Goal: Task Accomplishment & Management: Complete application form

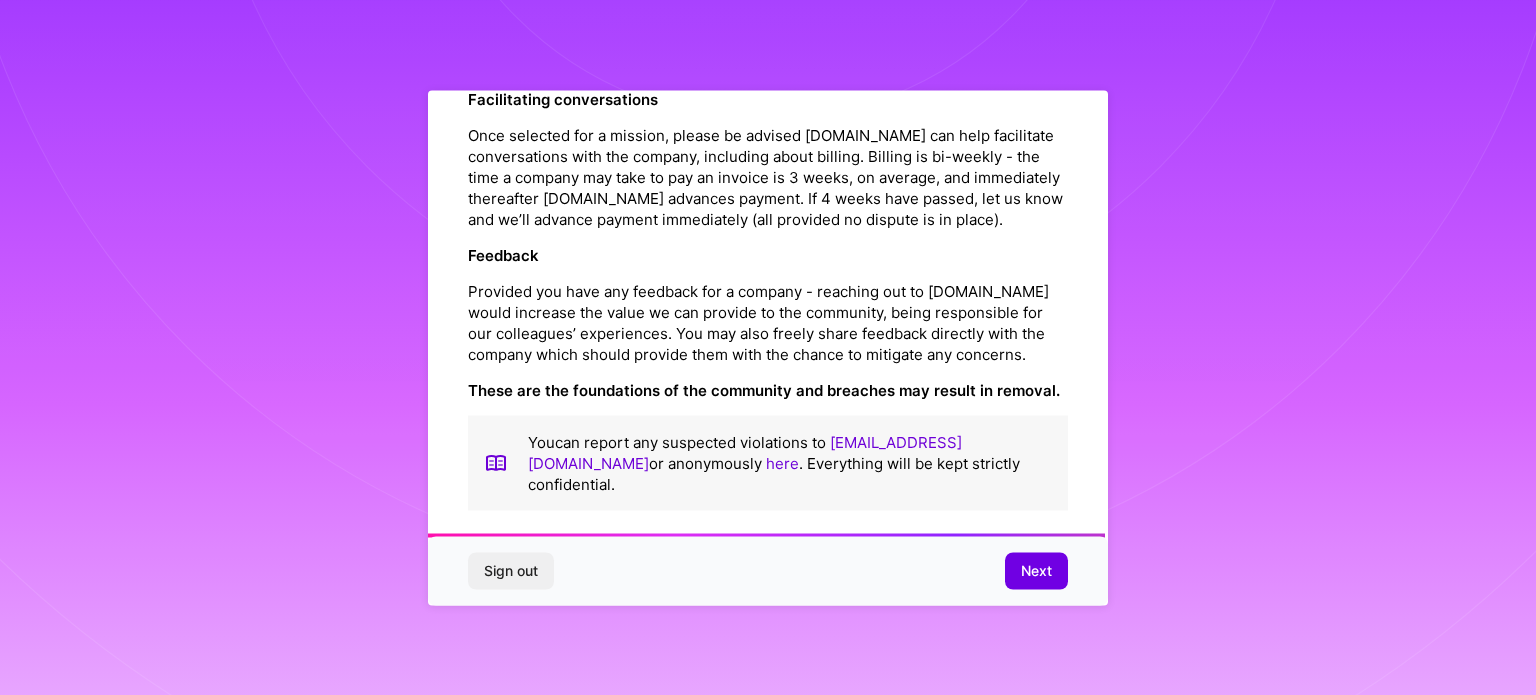
scroll to position [2318, 0]
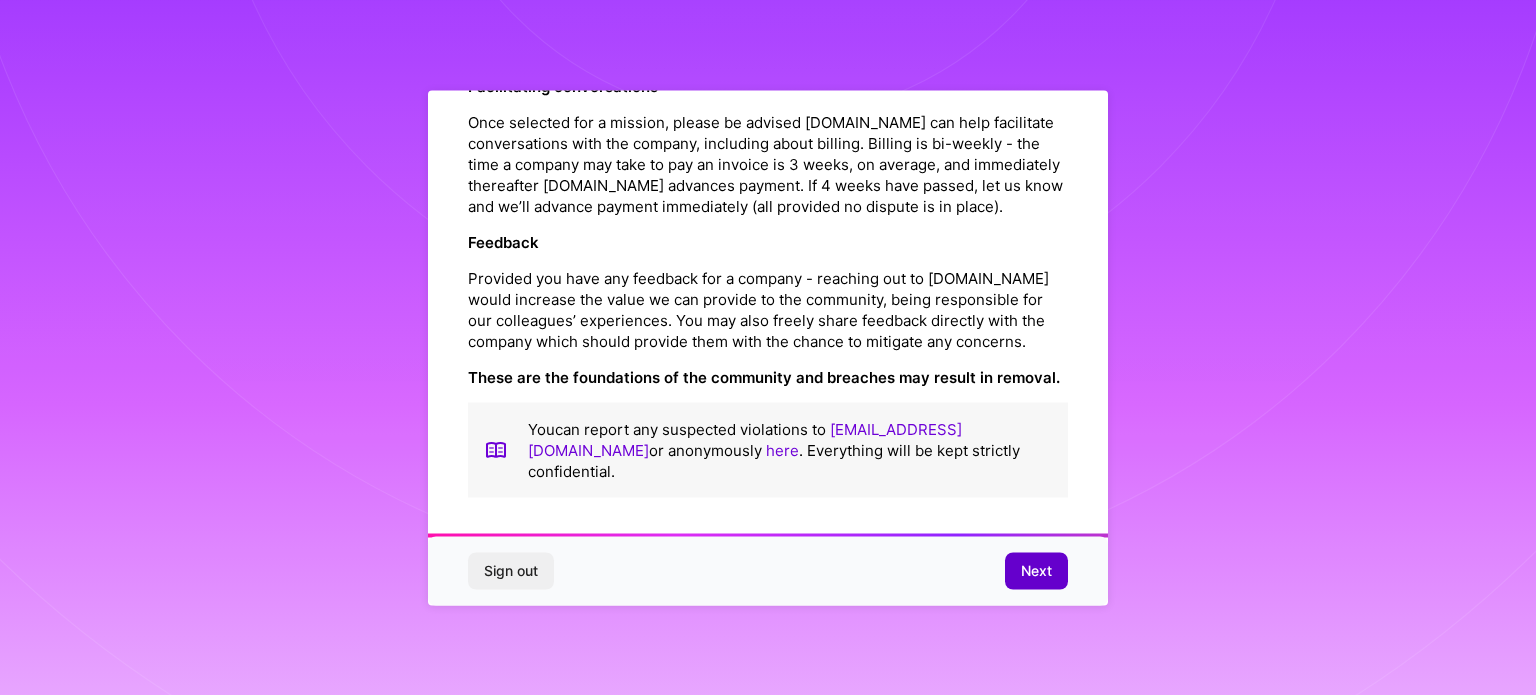
click at [1055, 579] on button "Next" at bounding box center [1036, 571] width 63 height 36
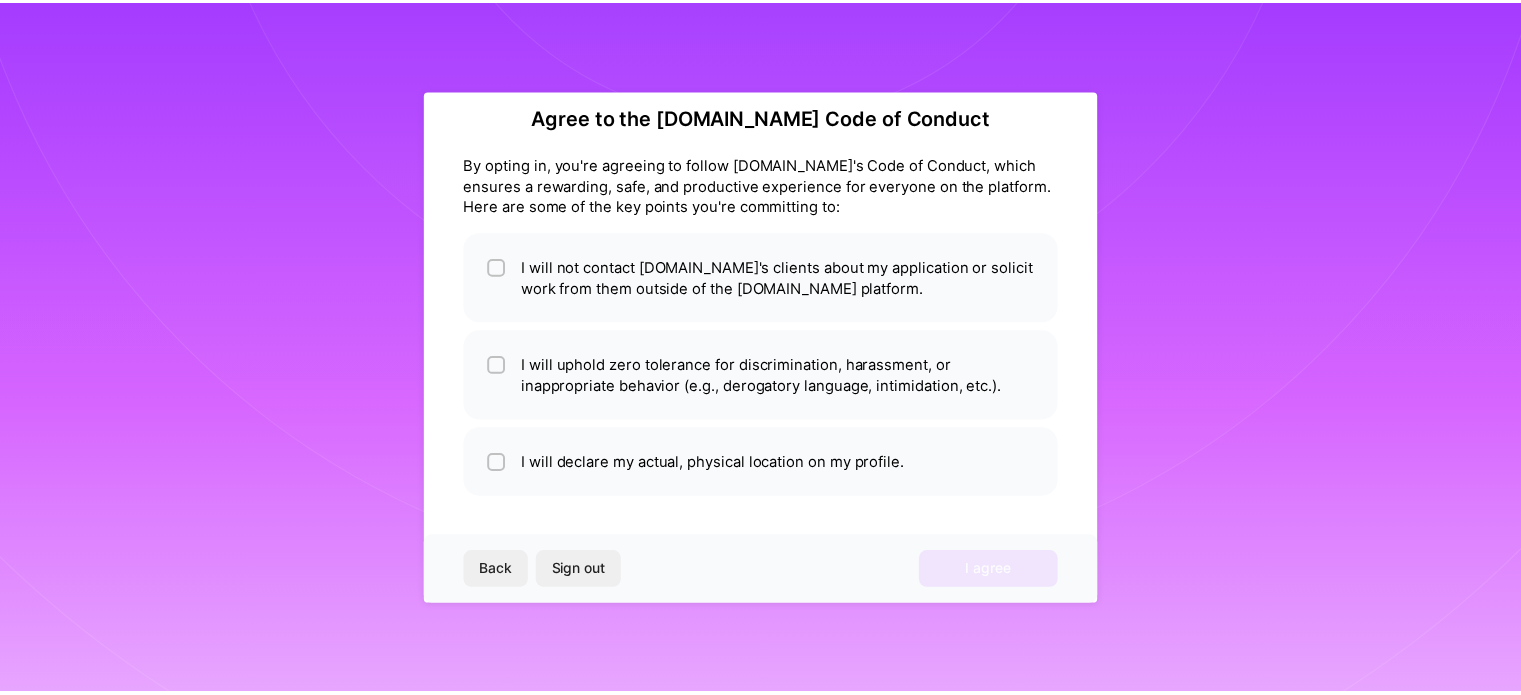
scroll to position [24, 0]
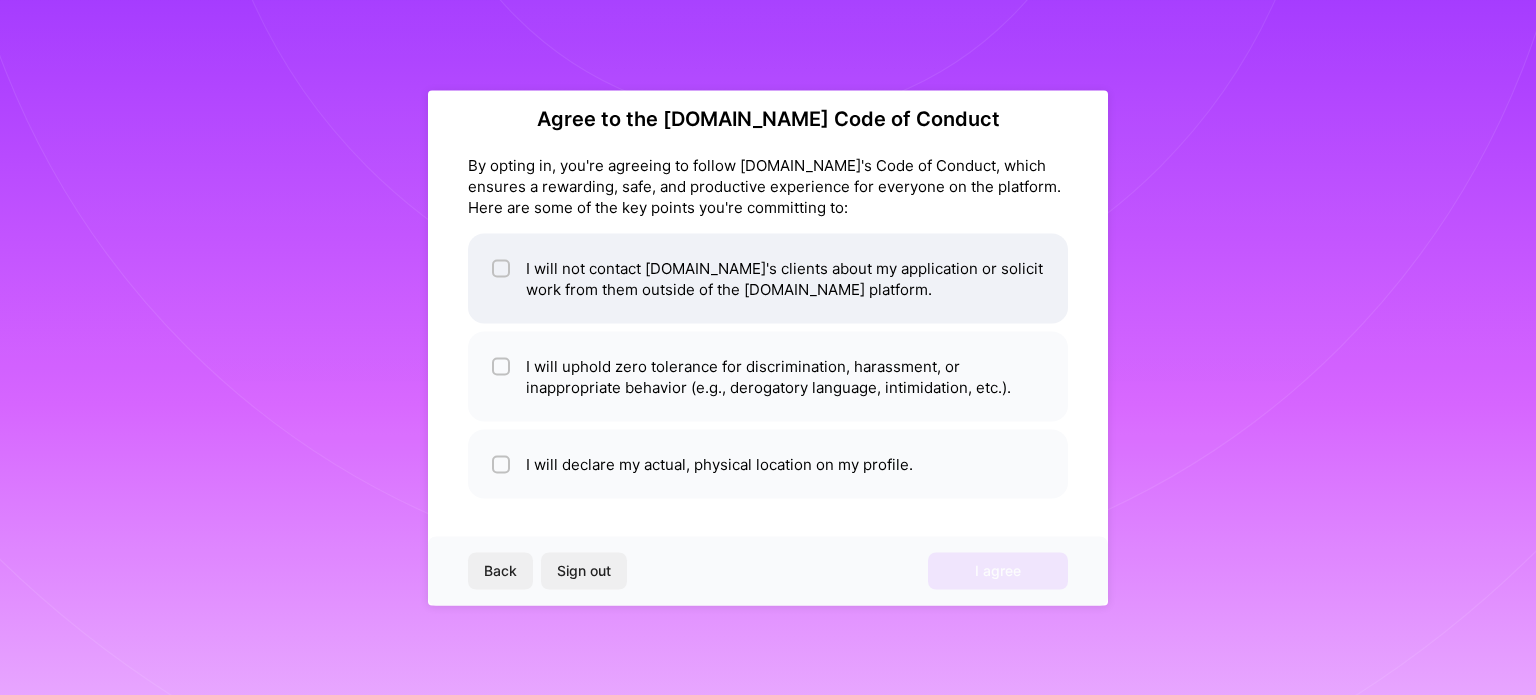
click at [499, 267] on input "checkbox" at bounding box center [503, 269] width 14 height 14
checkbox input "true"
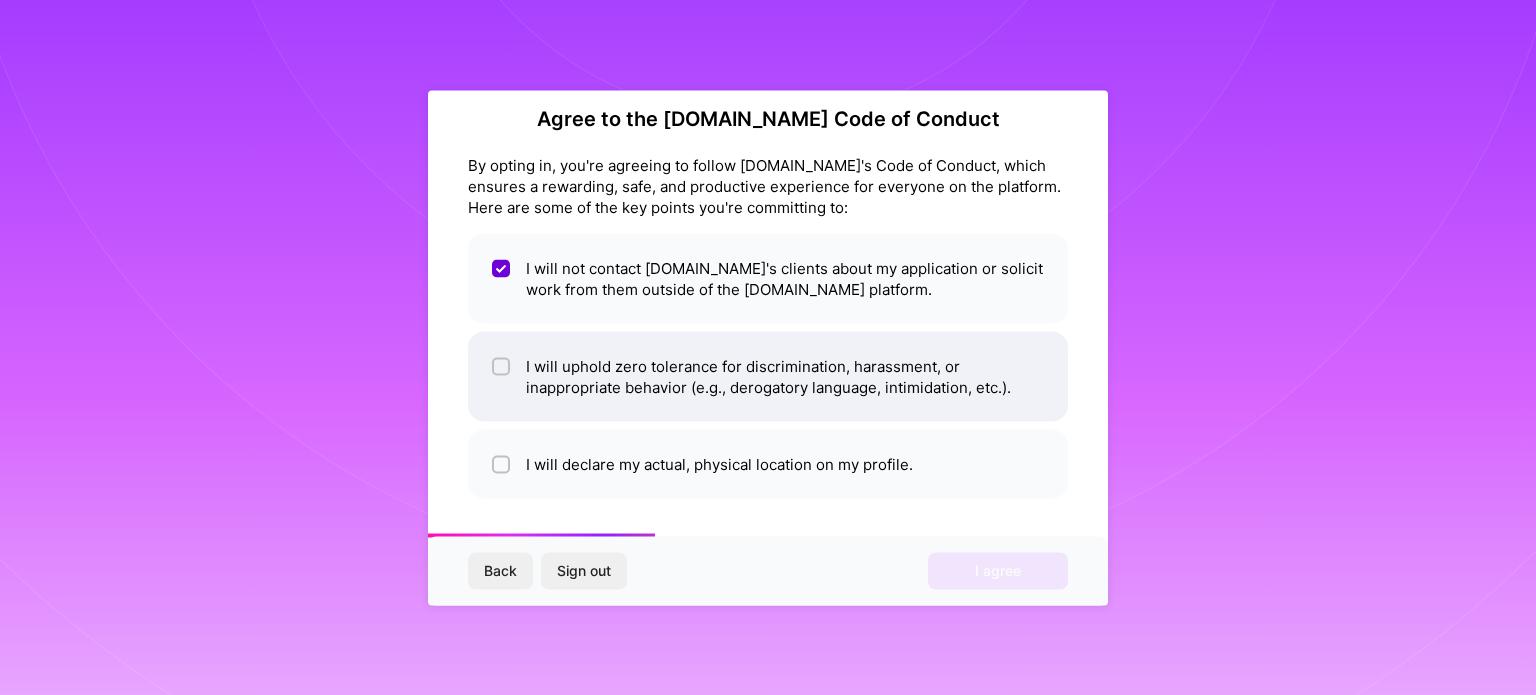
click at [501, 362] on input "checkbox" at bounding box center [503, 367] width 14 height 14
checkbox input "true"
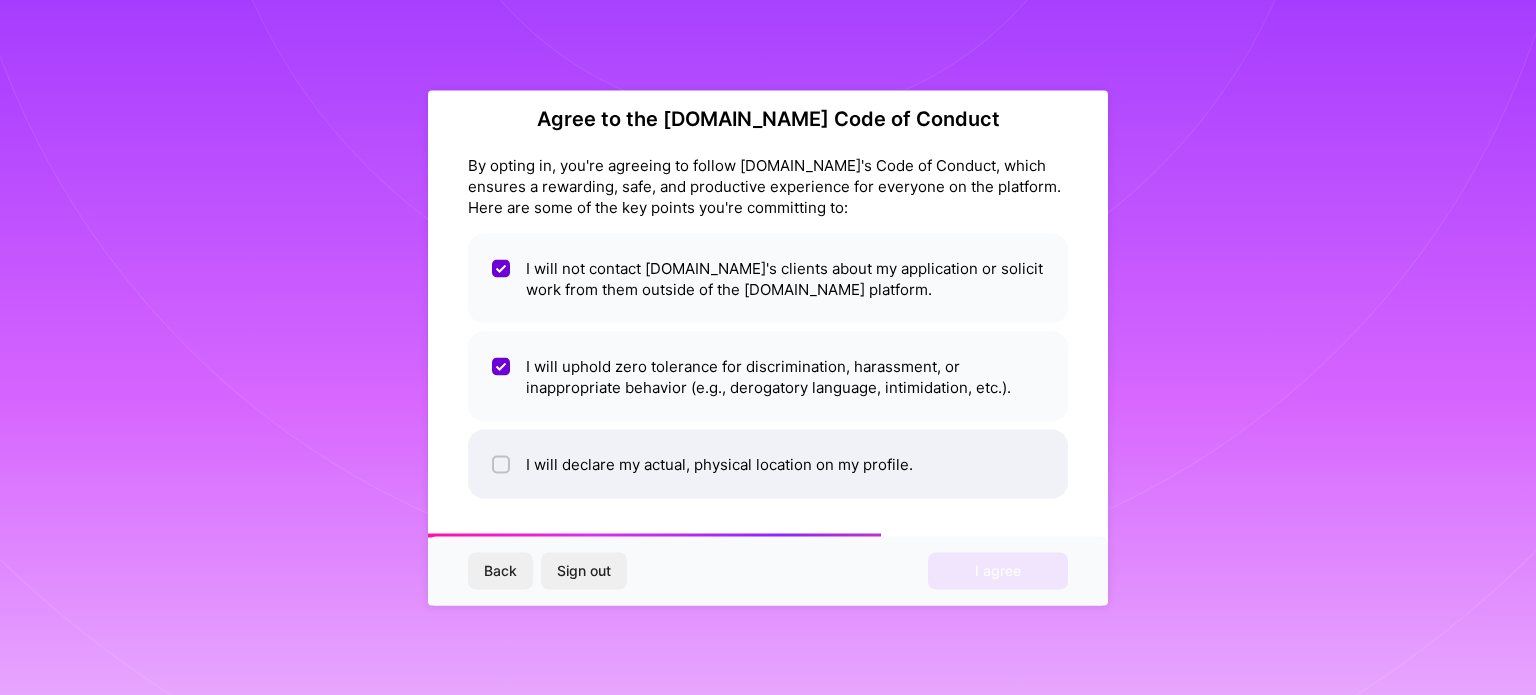
click at [496, 459] on input "checkbox" at bounding box center [503, 465] width 14 height 14
checkbox input "true"
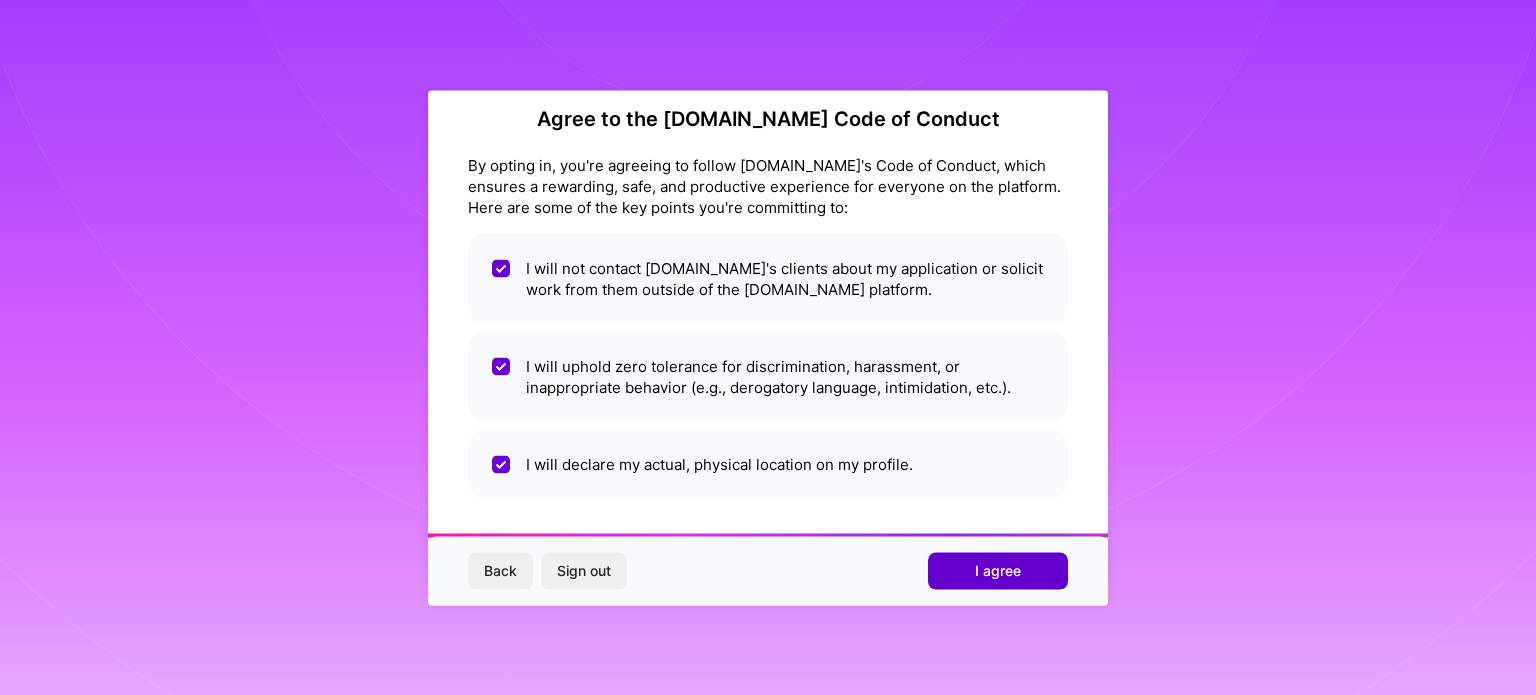
click at [1036, 564] on button "I agree" at bounding box center [998, 571] width 140 height 36
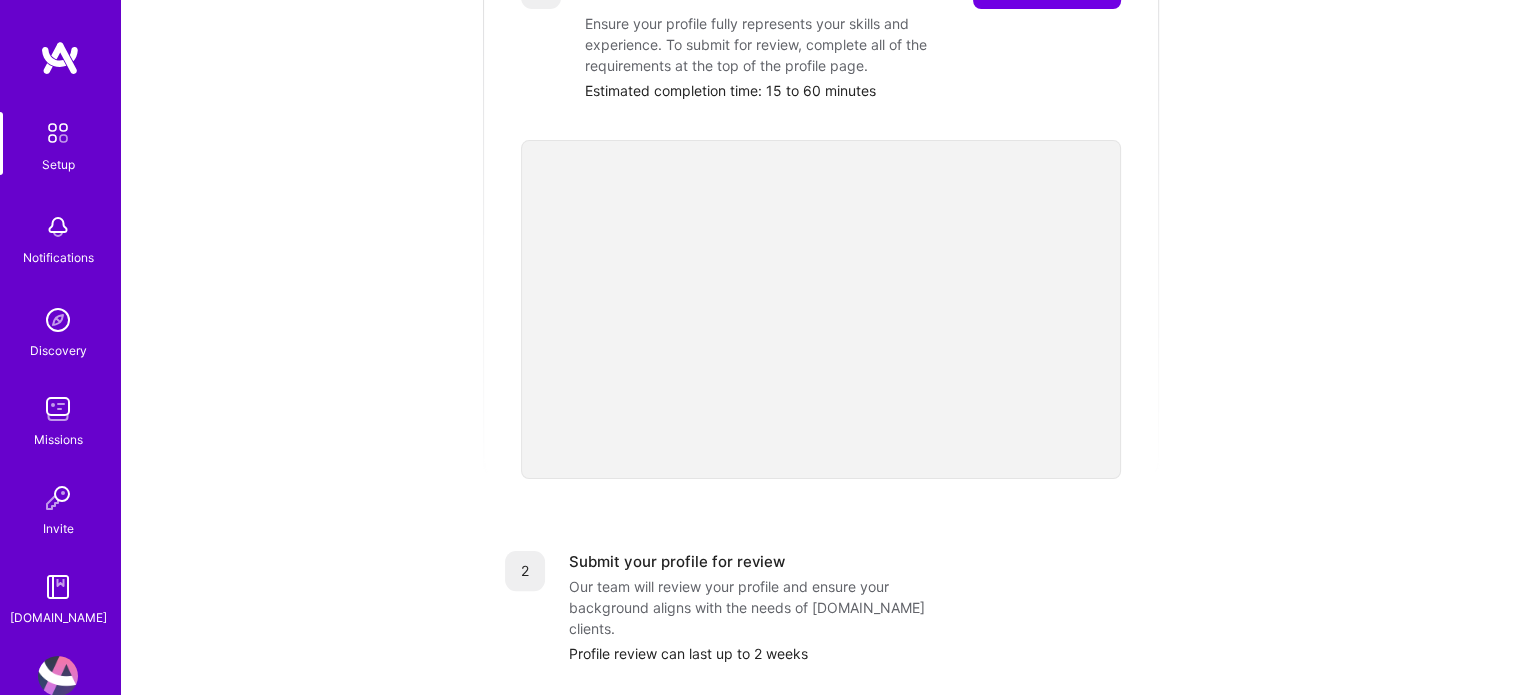
scroll to position [100, 0]
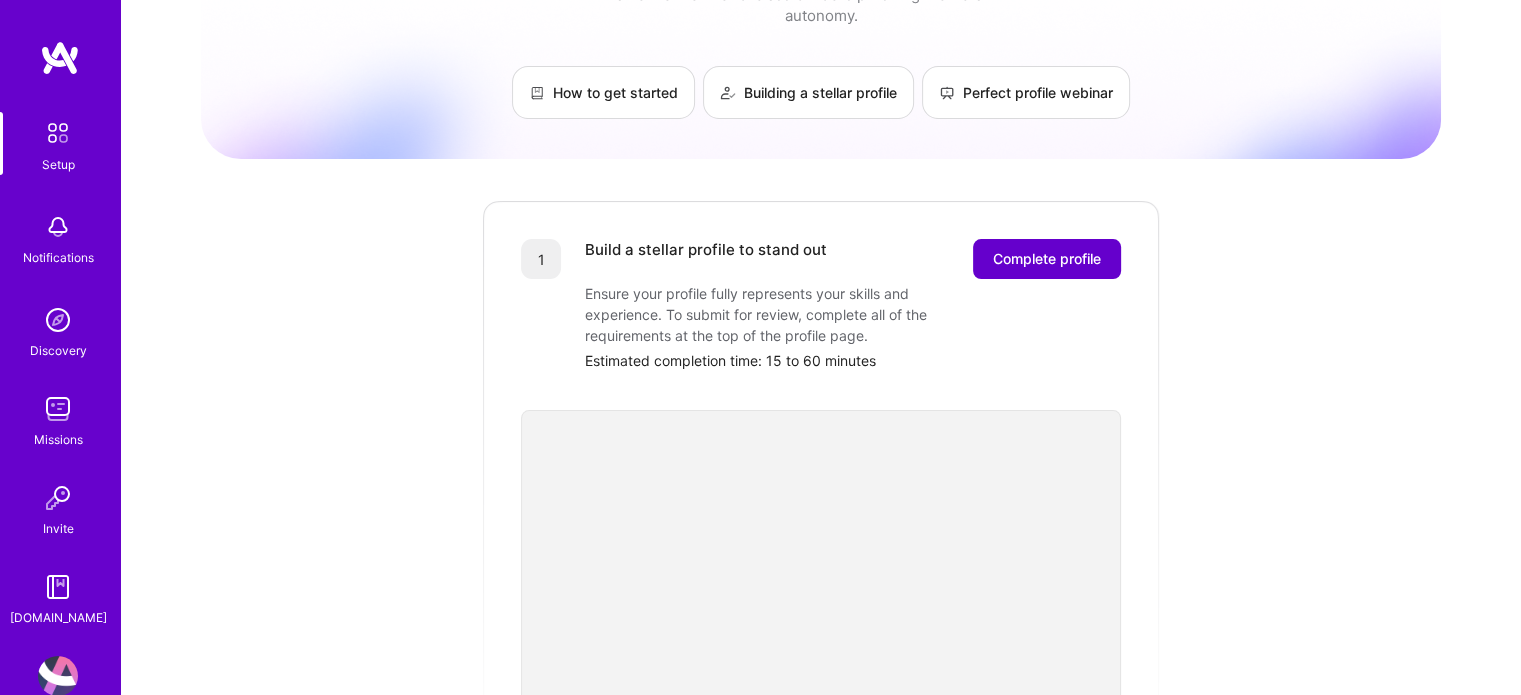
click at [1032, 249] on span "Complete profile" at bounding box center [1047, 259] width 108 height 20
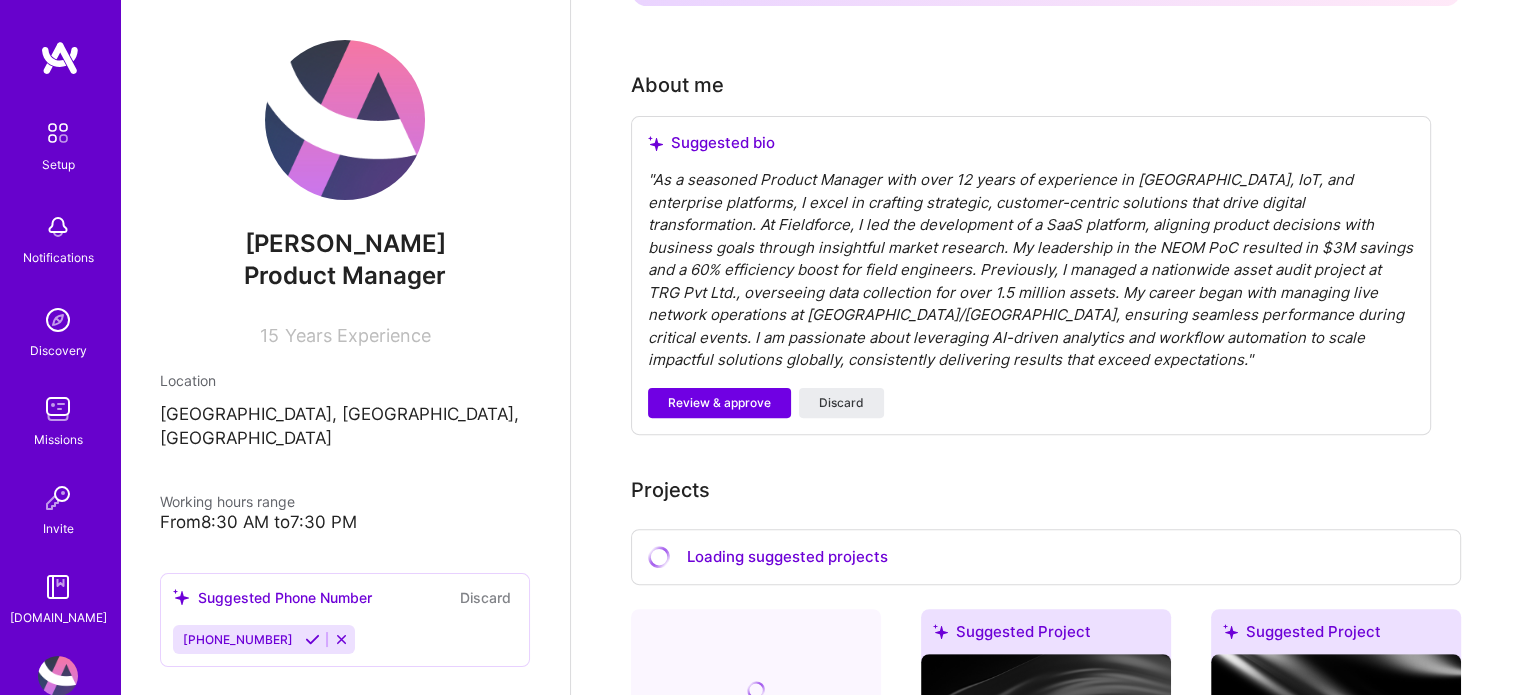
scroll to position [500, 0]
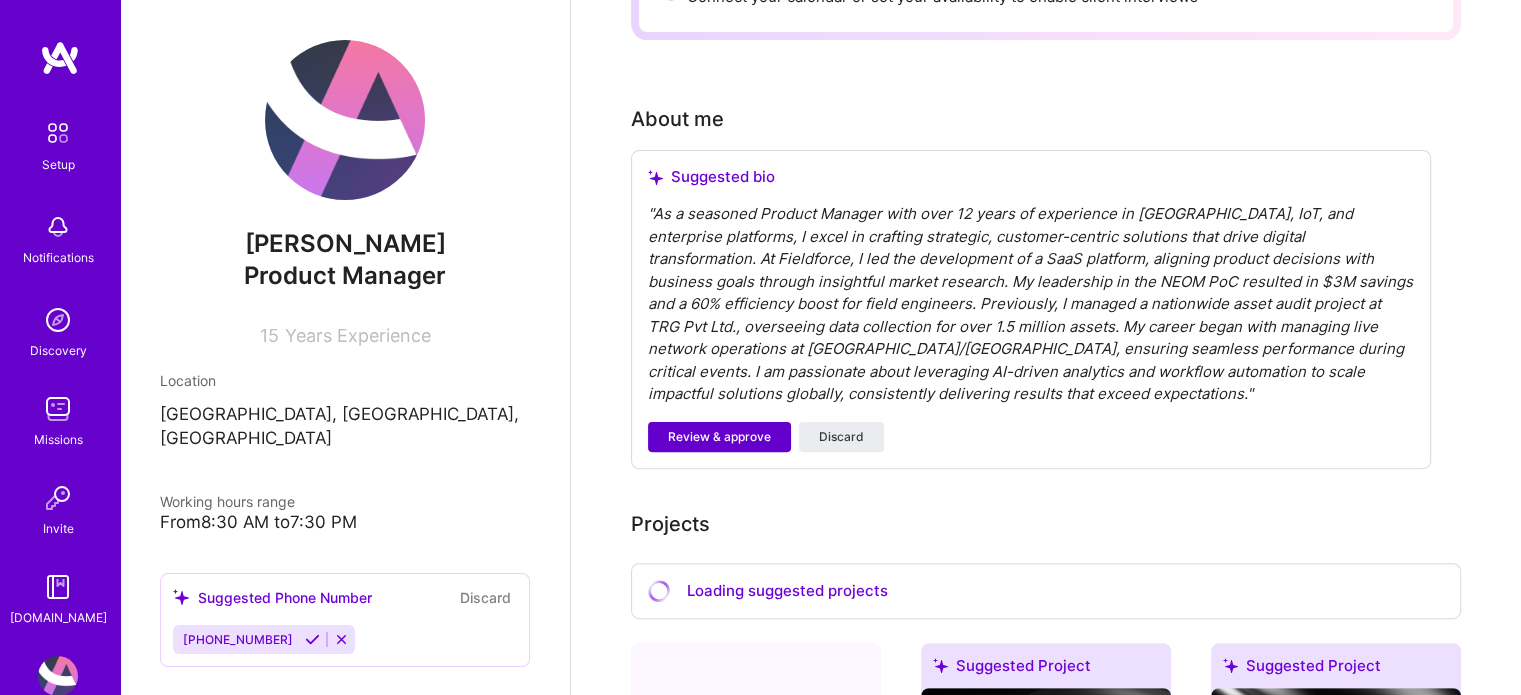
click at [761, 428] on span "Review & approve" at bounding box center [719, 437] width 103 height 18
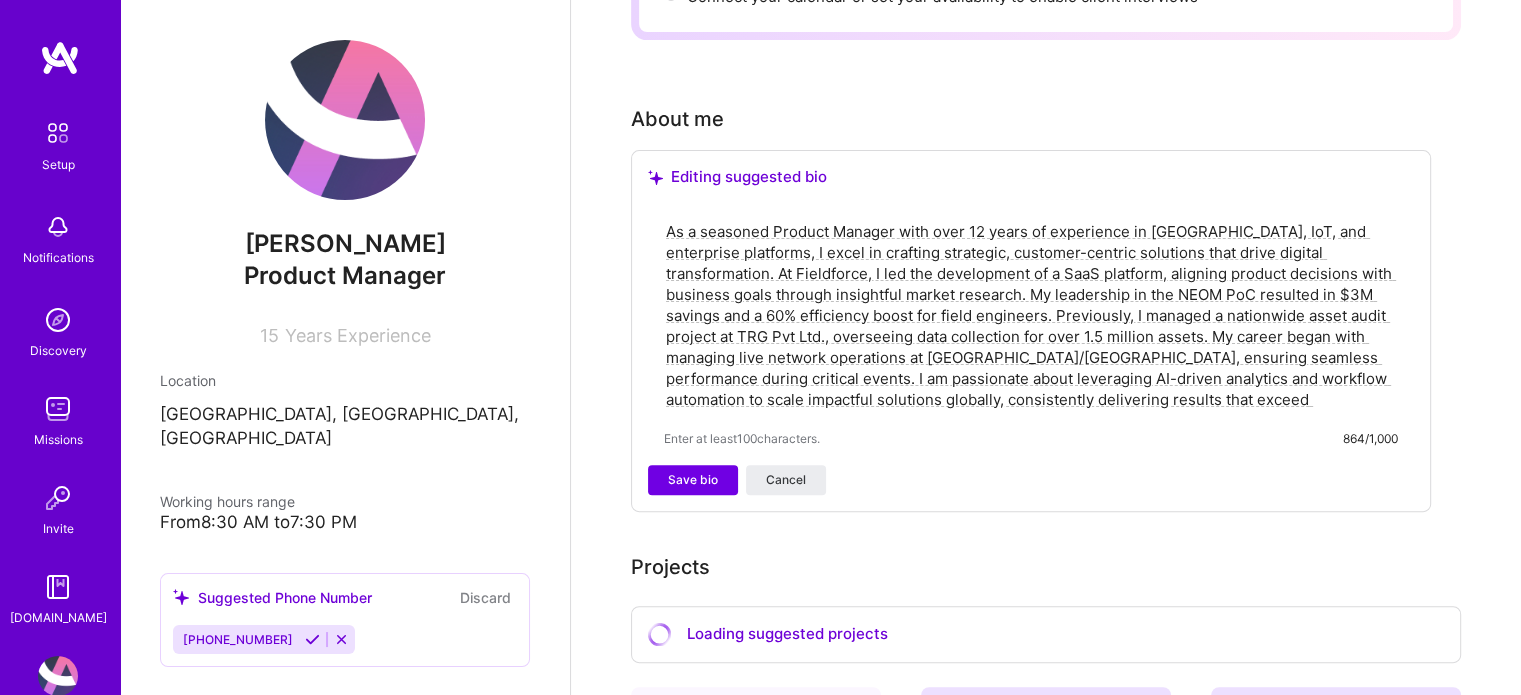
scroll to position [600, 0]
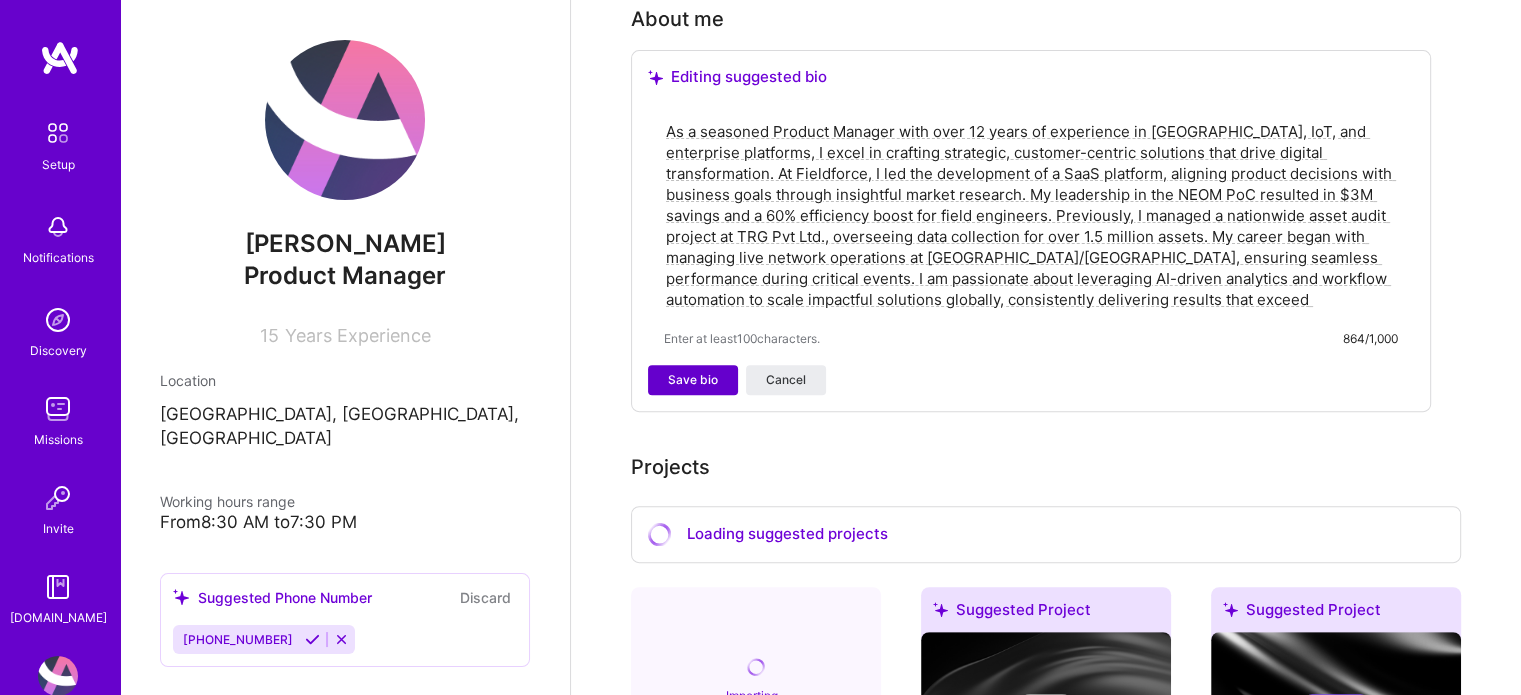
click at [699, 371] on span "Save bio" at bounding box center [693, 380] width 50 height 18
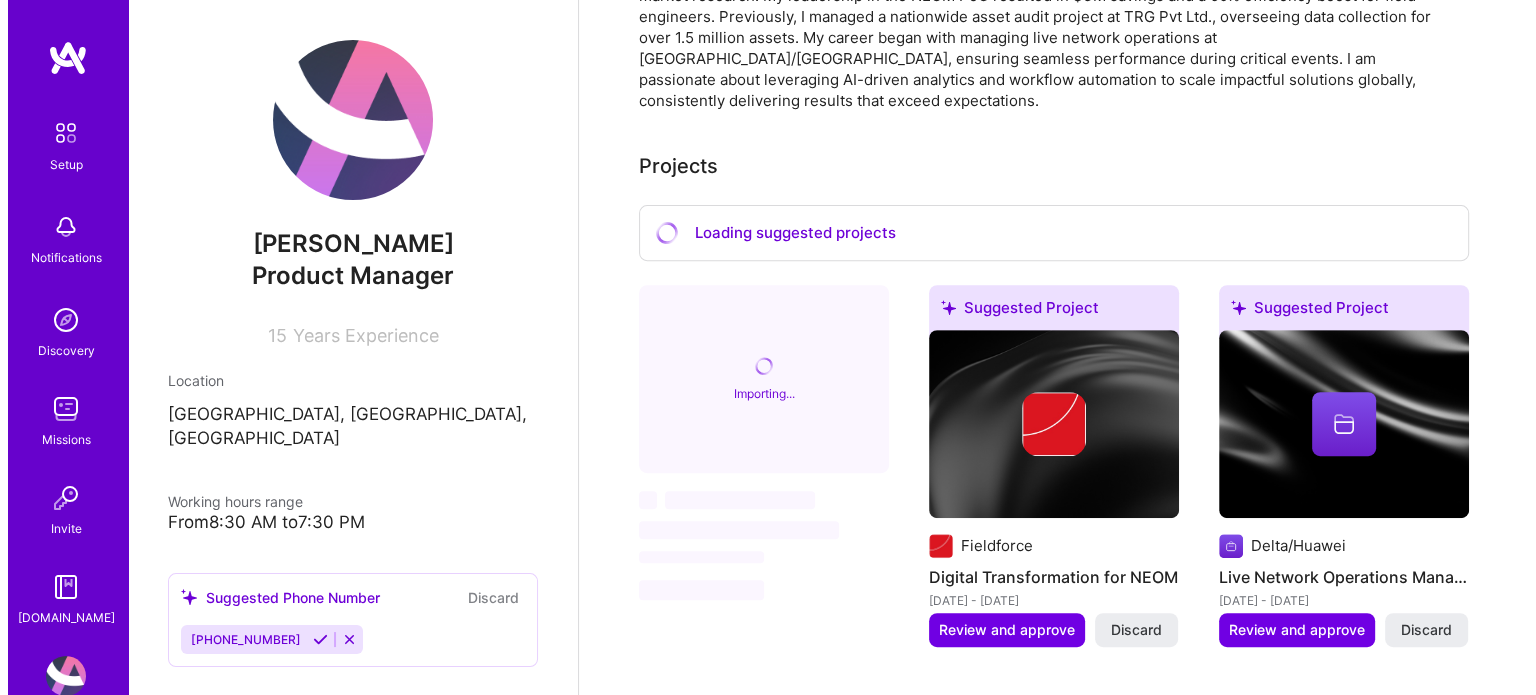
scroll to position [700, 0]
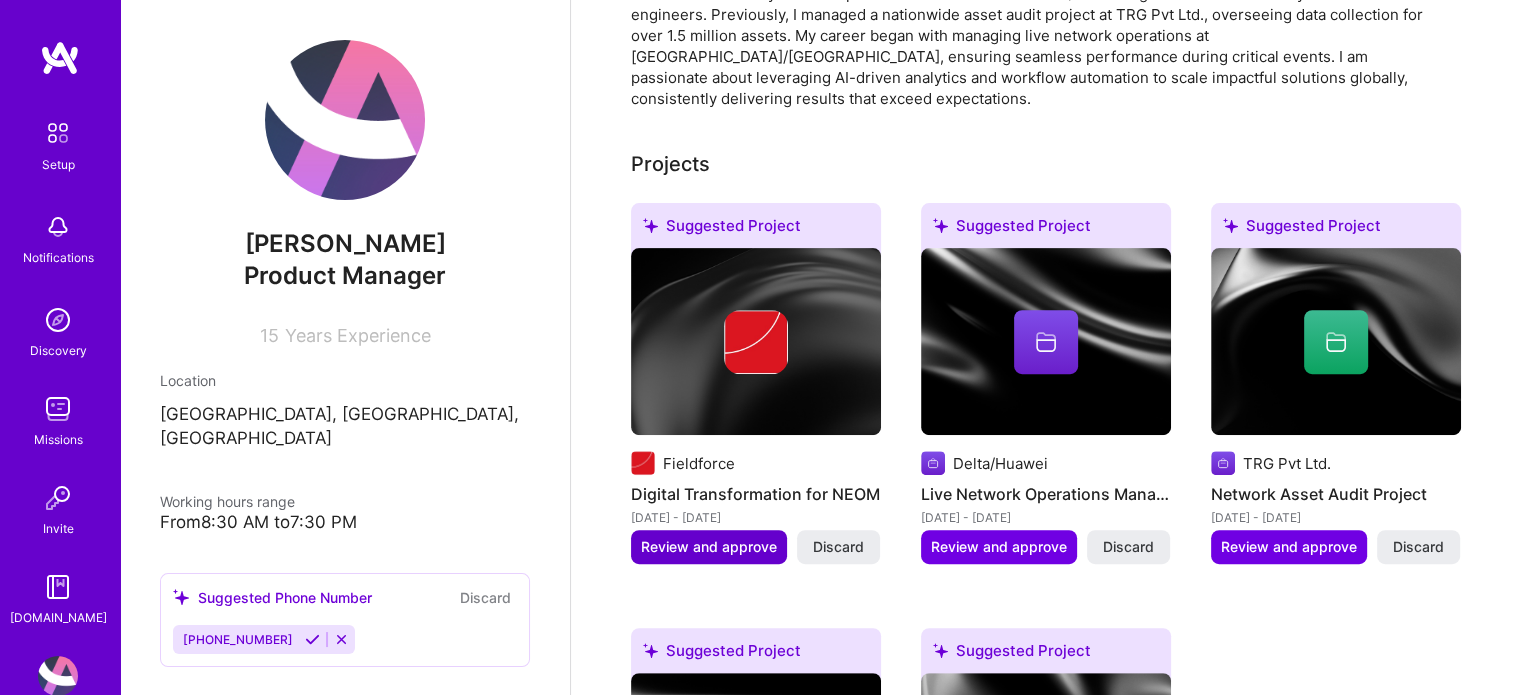
click at [712, 537] on span "Review and approve" at bounding box center [709, 547] width 136 height 20
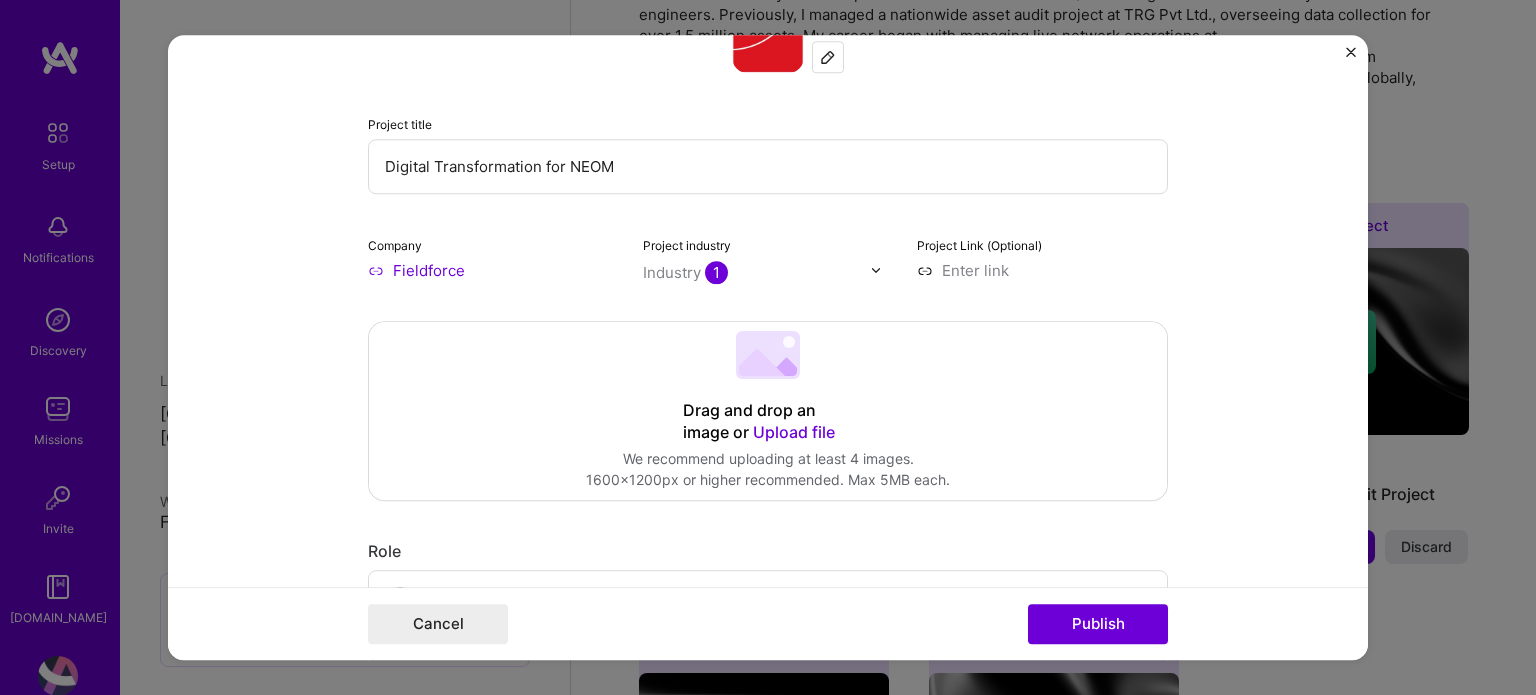
scroll to position [200, 0]
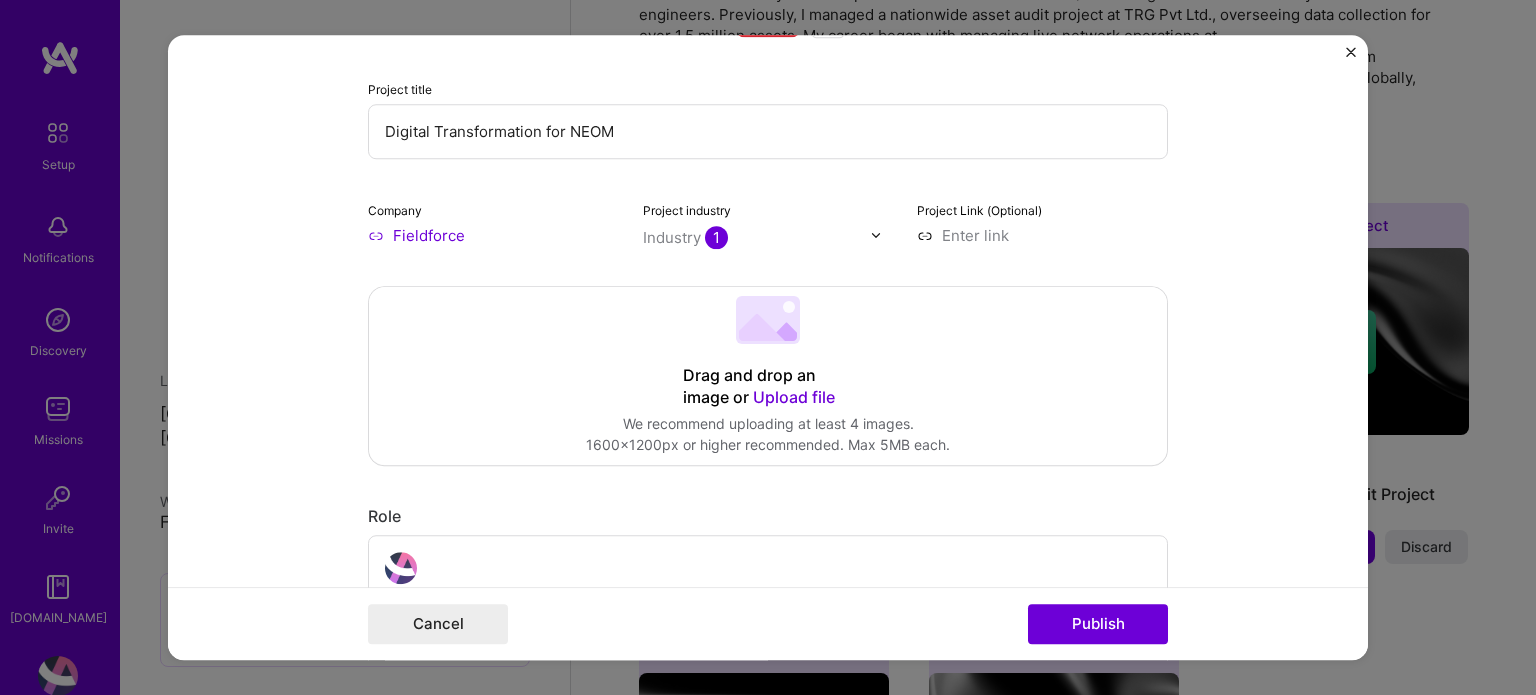
click at [697, 206] on label "Project industry" at bounding box center [687, 210] width 88 height 15
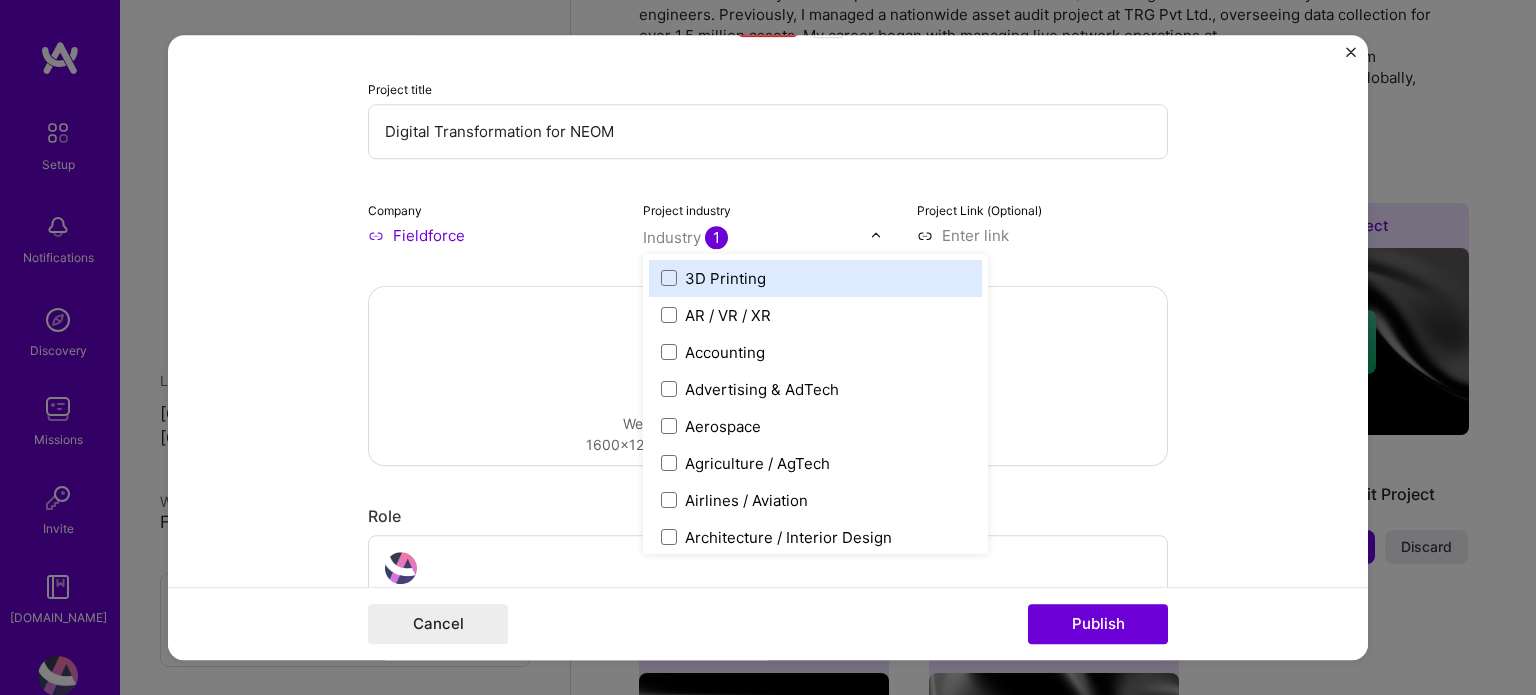
click at [705, 231] on span "1" at bounding box center [716, 237] width 23 height 23
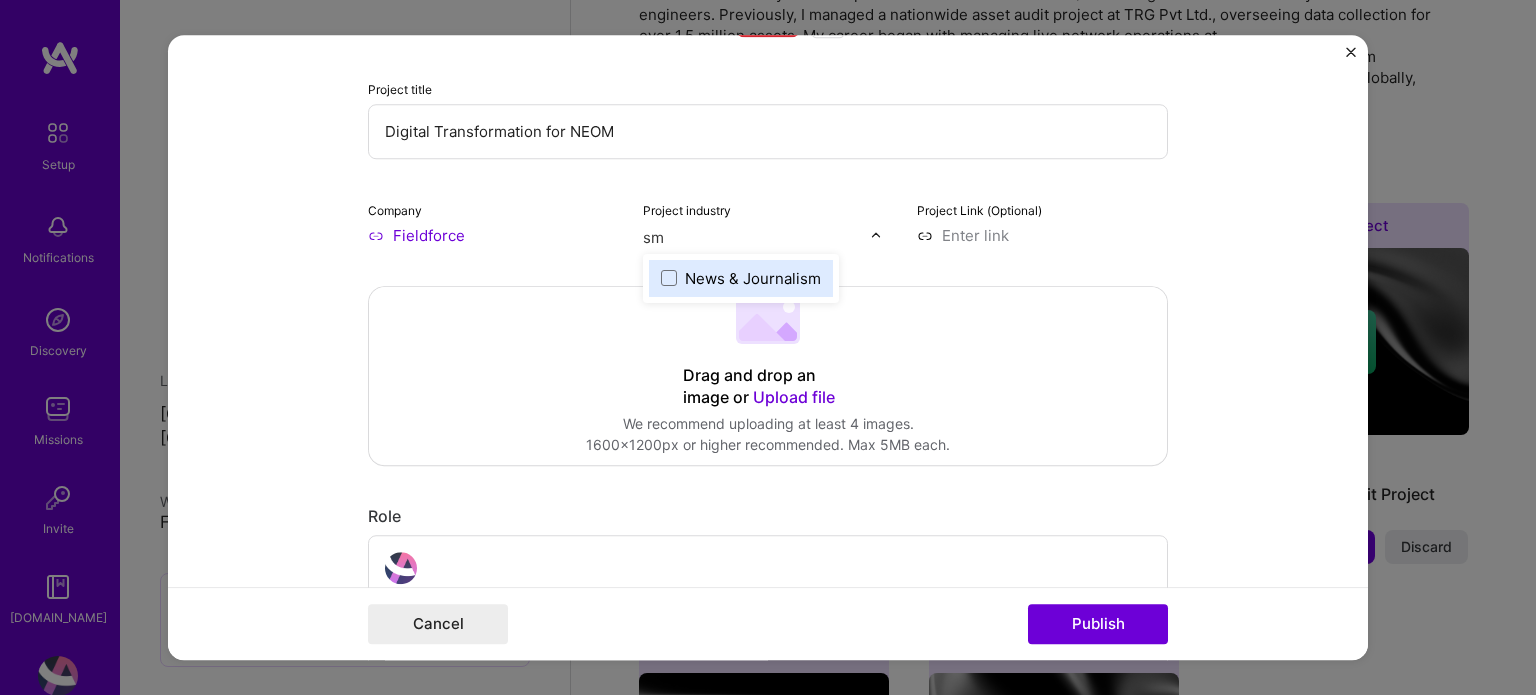
type input "s"
type input "tele"
click at [708, 274] on div "Telecom" at bounding box center [715, 278] width 61 height 21
click at [1229, 342] on form "Editing suggested project This project is suggested based on your LinkedIn, res…" at bounding box center [768, 348] width 1200 height 626
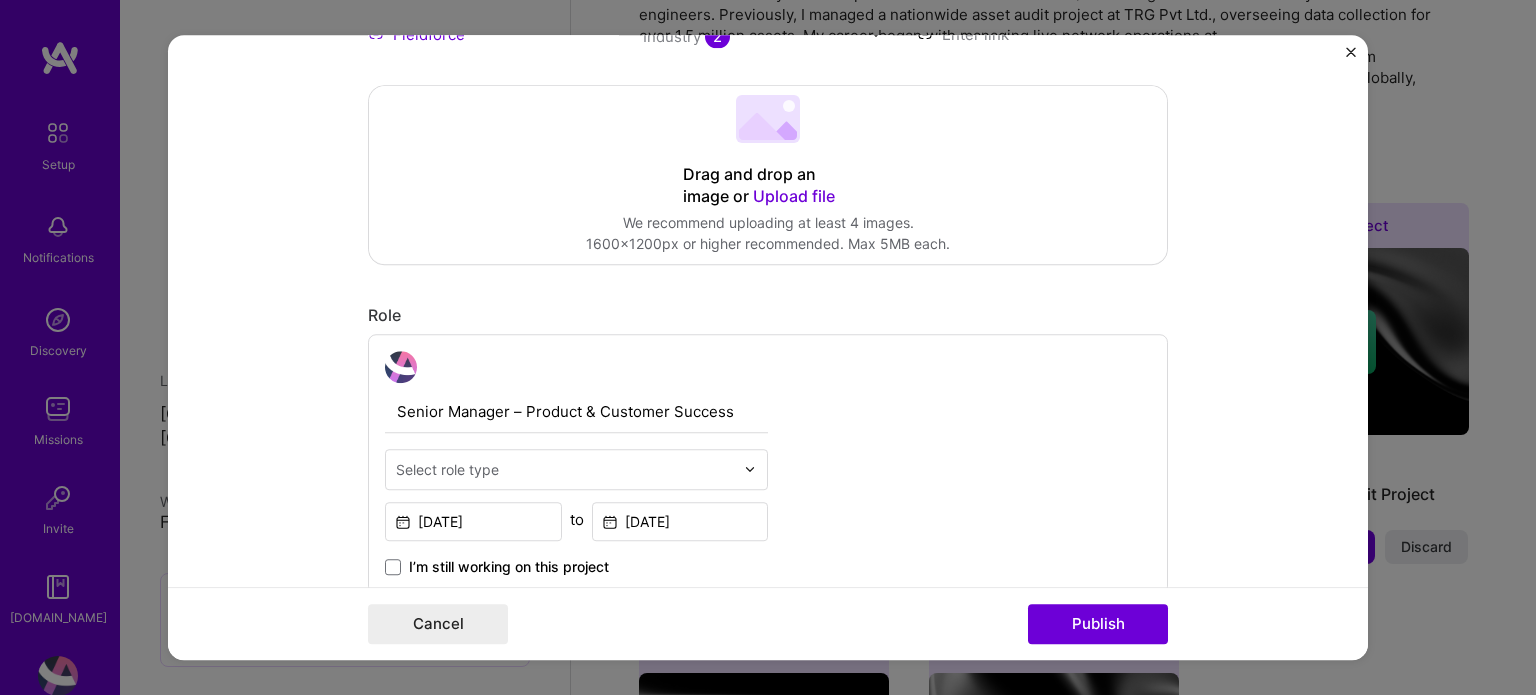
scroll to position [500, 0]
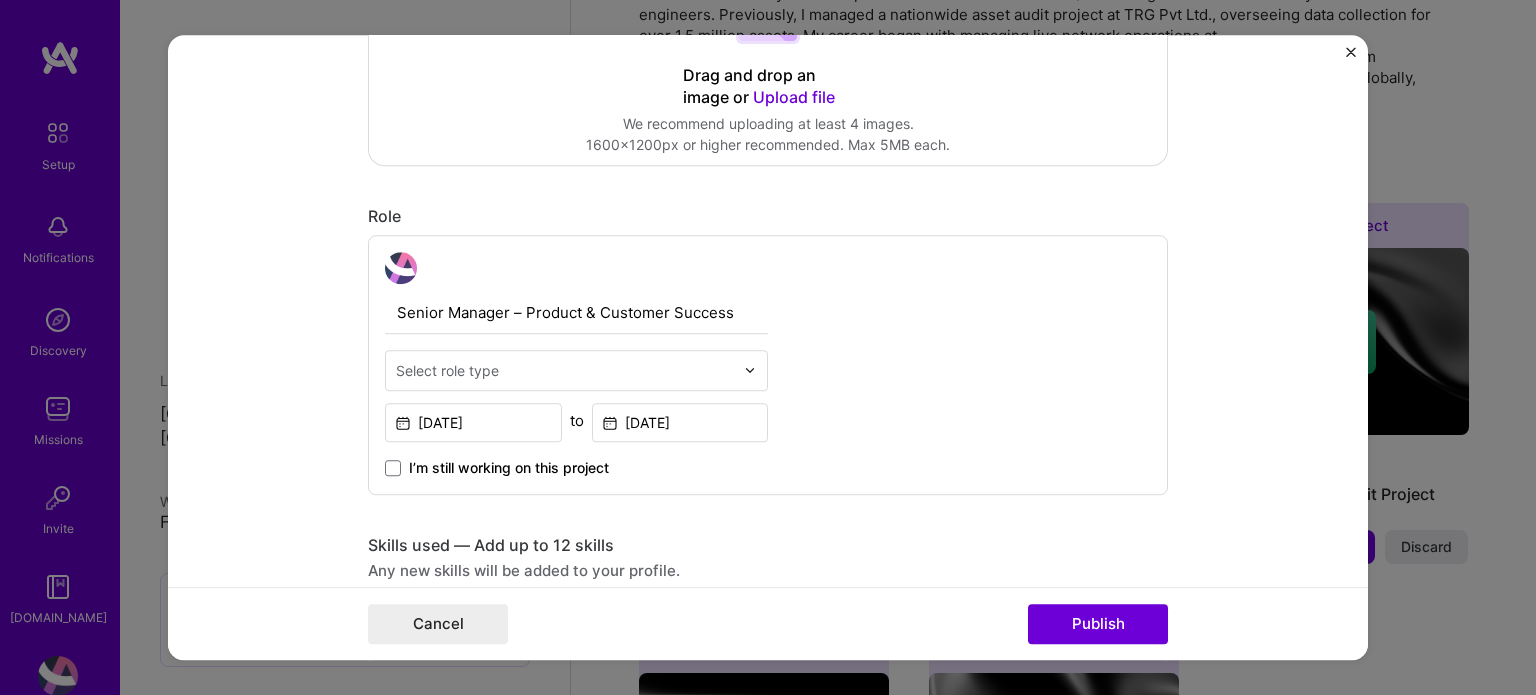
click at [694, 306] on input "Senior Manager – Product & Customer Success" at bounding box center [576, 313] width 383 height 42
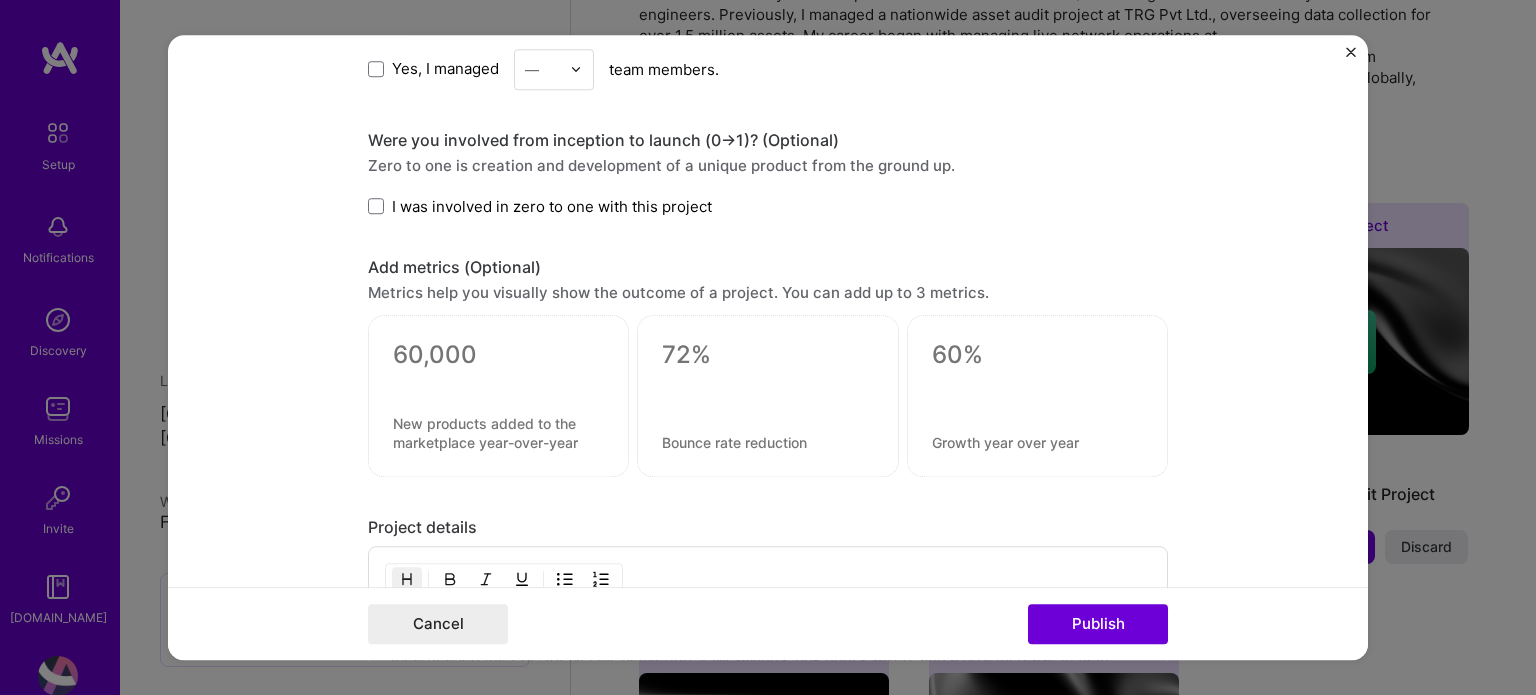
scroll to position [1200, 0]
click at [932, 340] on textarea at bounding box center [1037, 352] width 211 height 30
click at [821, 378] on div at bounding box center [767, 387] width 211 height 21
click at [701, 345] on textarea at bounding box center [767, 352] width 211 height 30
click at [515, 359] on textarea at bounding box center [498, 352] width 211 height 30
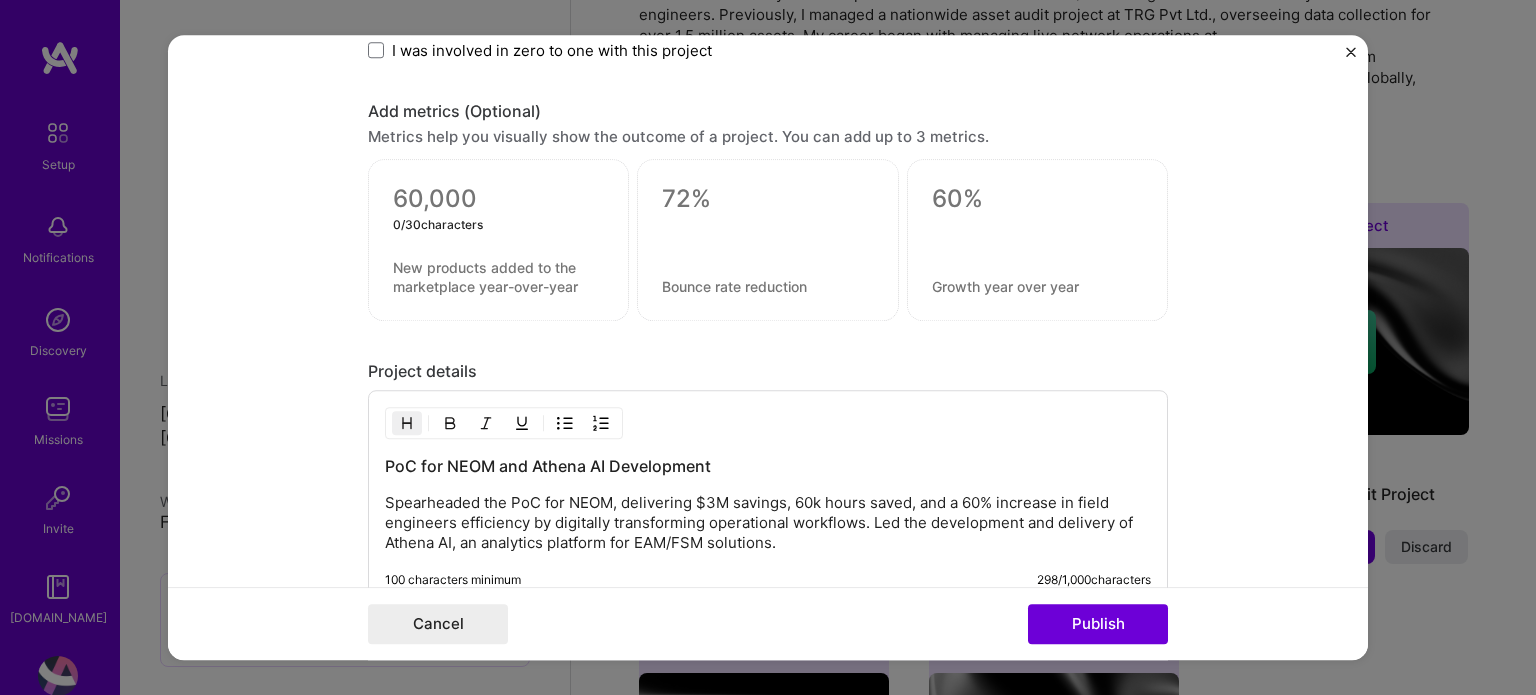
scroll to position [1400, 0]
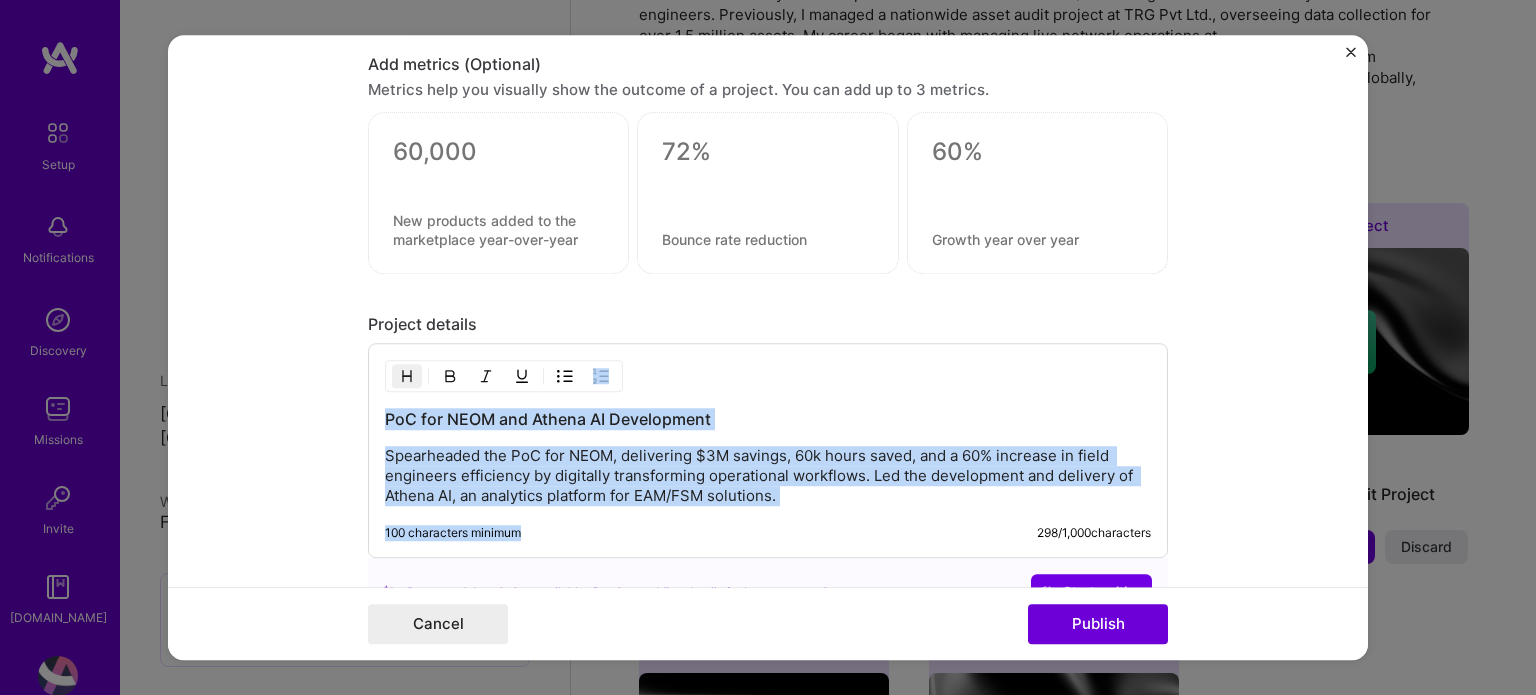
drag, startPoint x: 519, startPoint y: 527, endPoint x: 410, endPoint y: 517, distance: 109.4
click at [410, 517] on div "PoC for NEOM and Athena AI Development Spearheaded the PoC for NEOM, delivering…" at bounding box center [768, 450] width 800 height 215
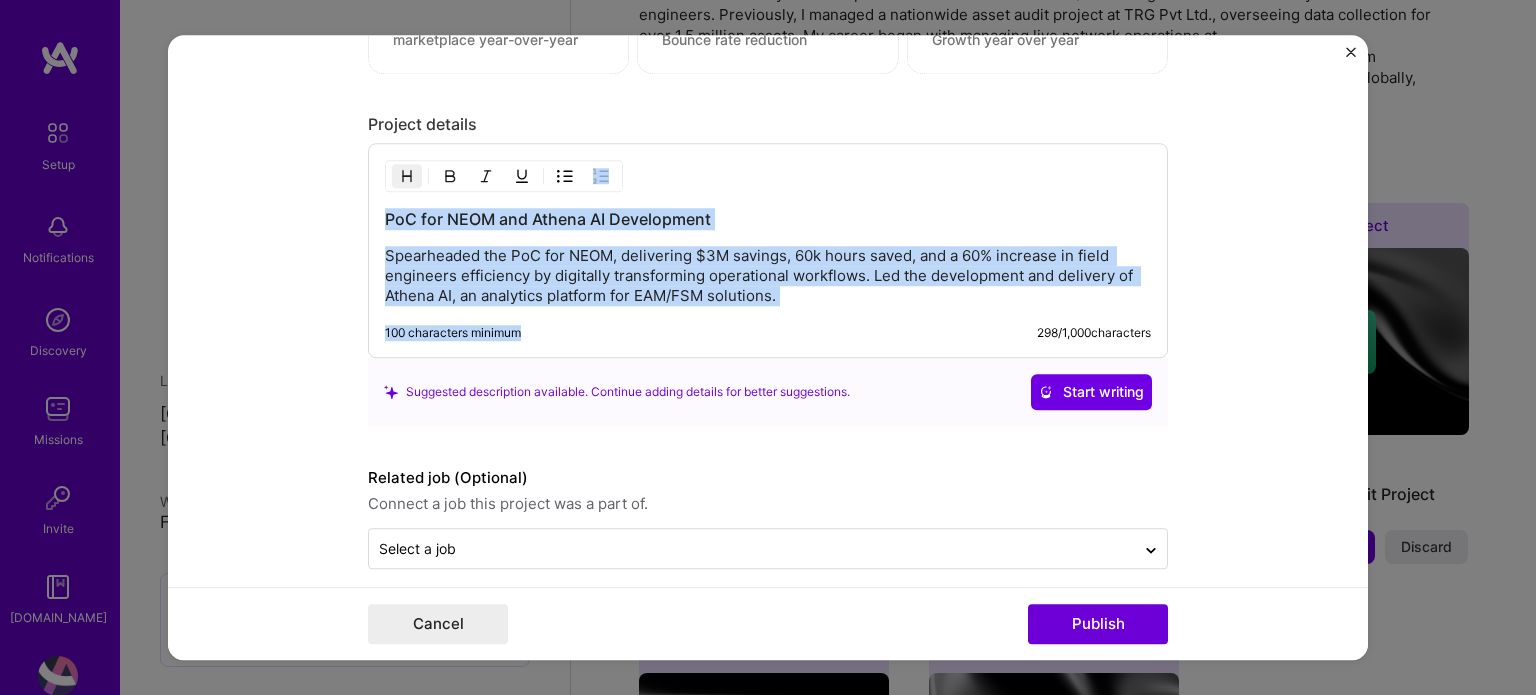
scroll to position [1613, 0]
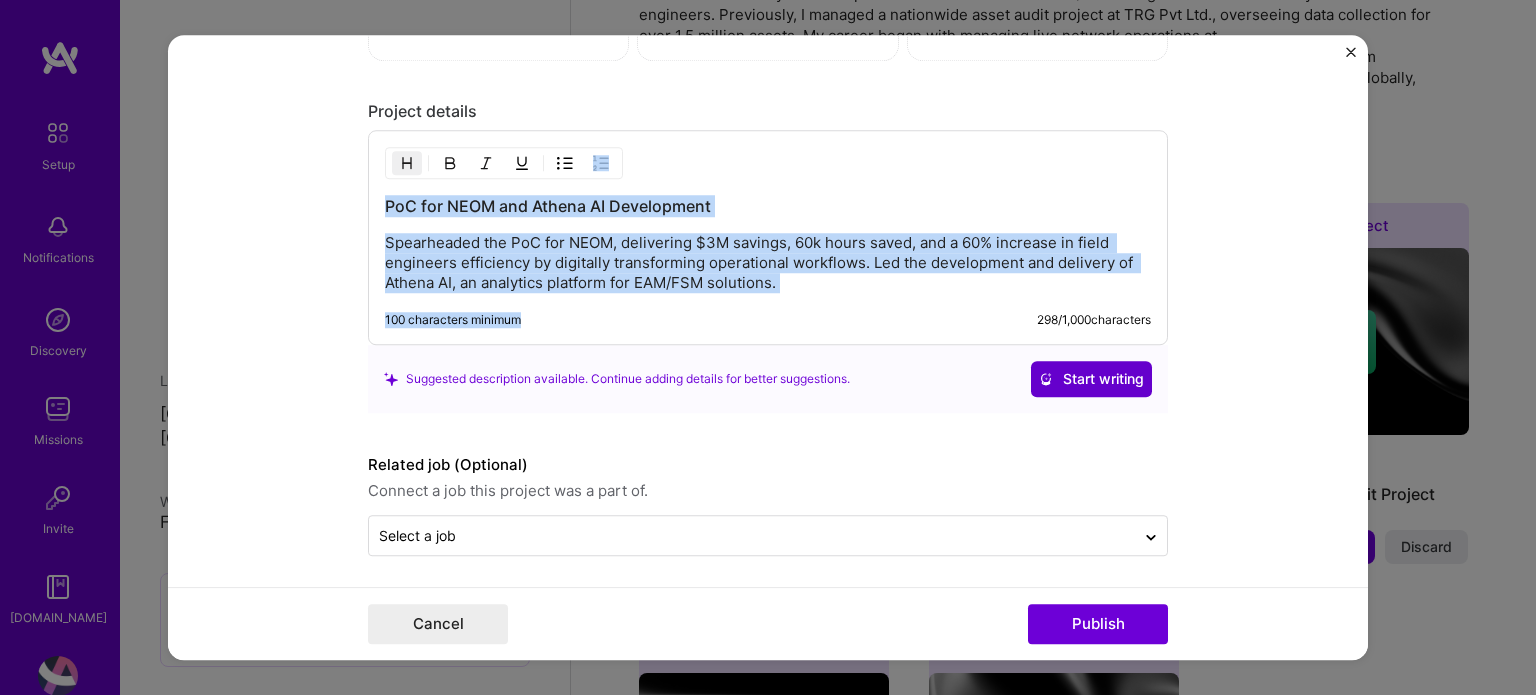
click at [1084, 383] on span "Start writing" at bounding box center [1091, 379] width 105 height 20
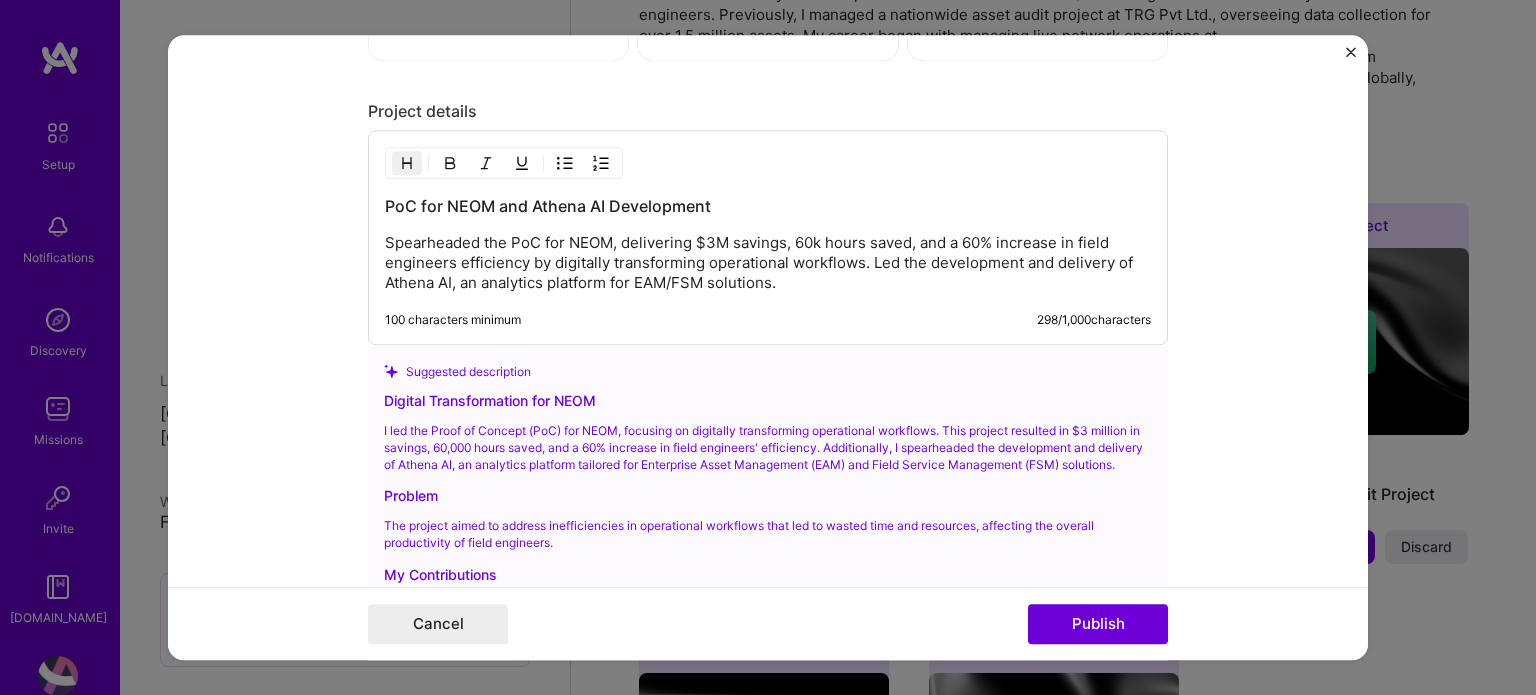
click at [696, 273] on p "Spearheaded the PoC for NEOM, delivering $3M savings, 60k hours saved, and a 60…" at bounding box center [768, 263] width 766 height 60
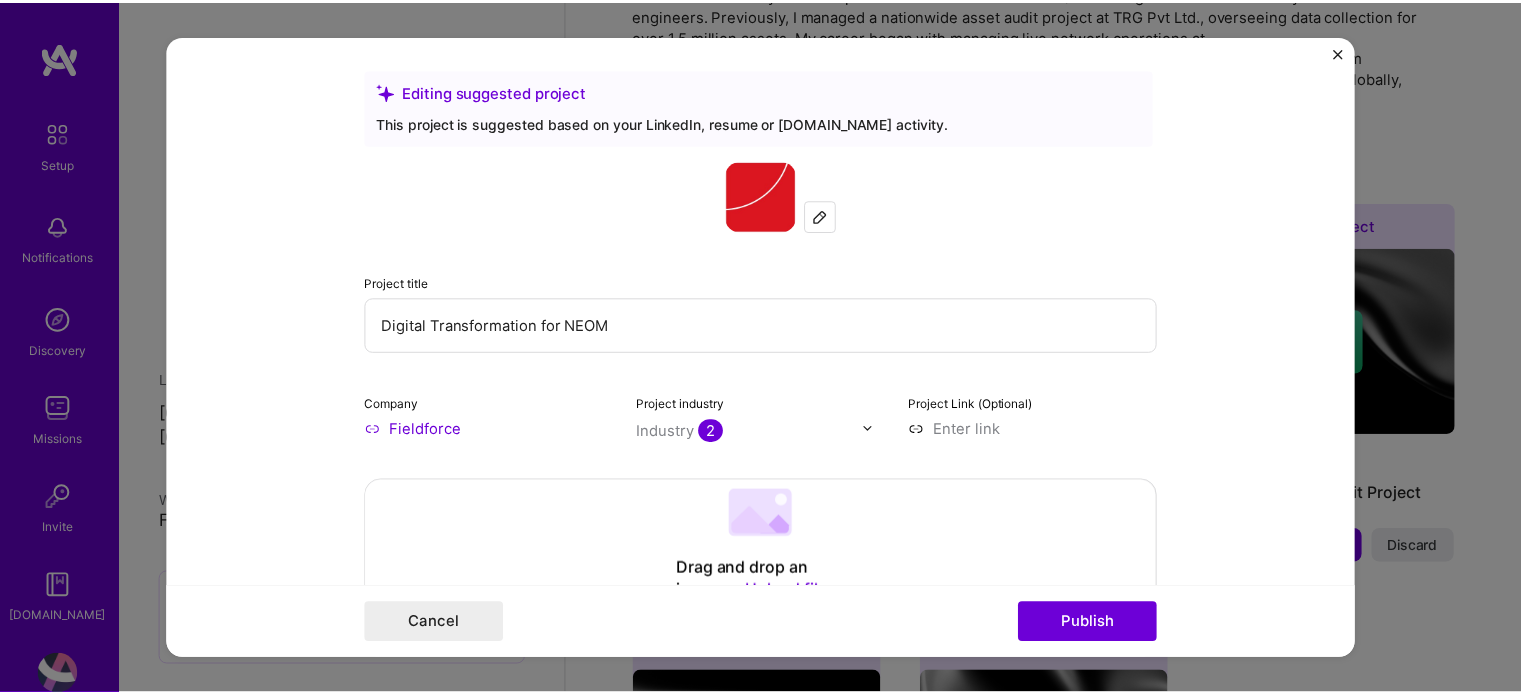
scroll to position [0, 0]
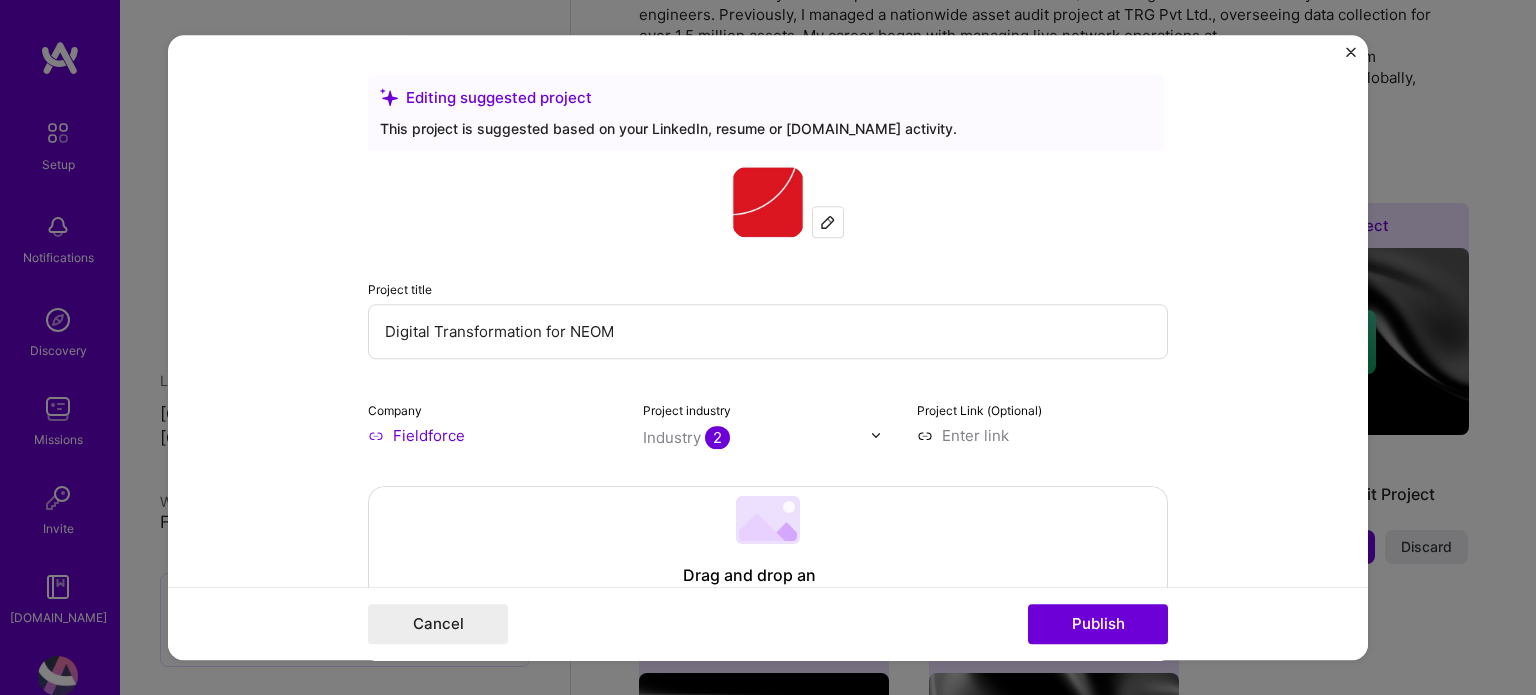
click at [1348, 55] on img "Close" at bounding box center [1351, 52] width 10 height 10
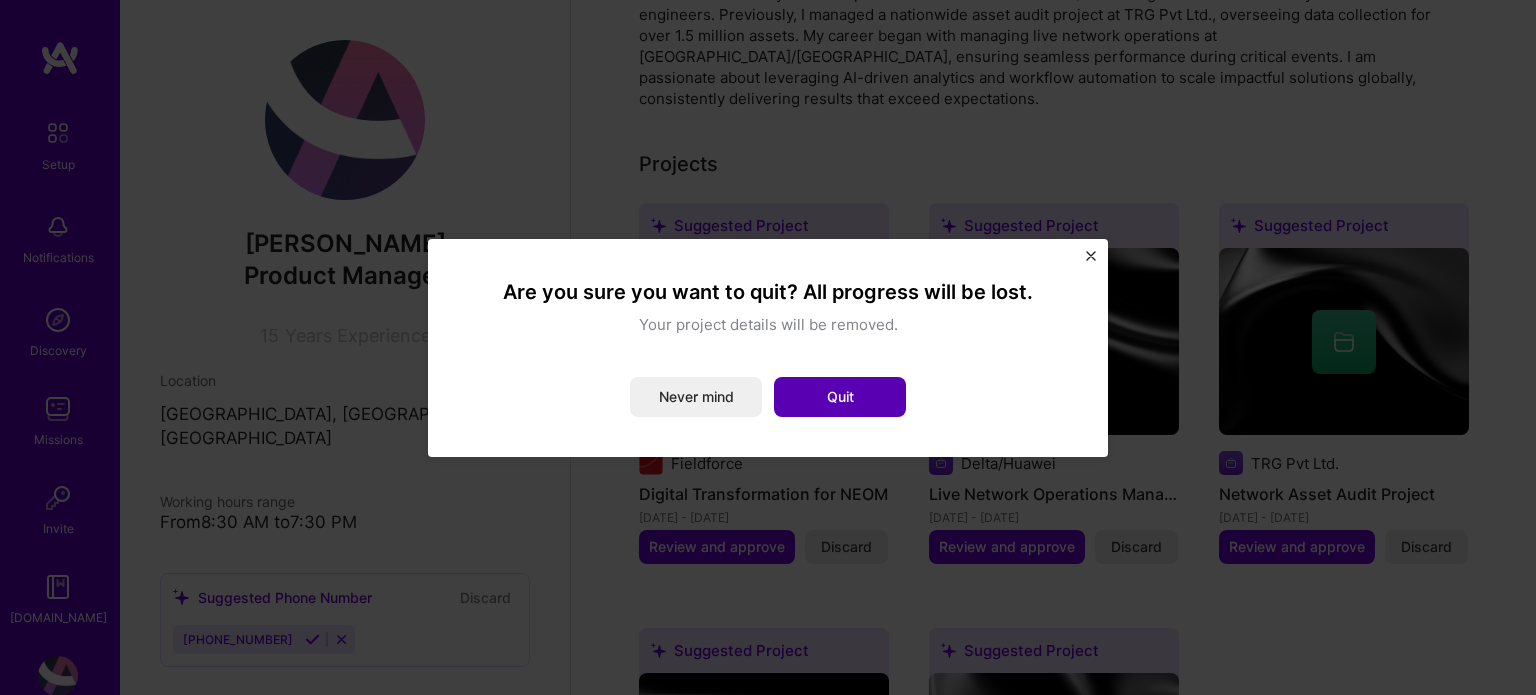
click at [876, 400] on button "Quit" at bounding box center [840, 397] width 132 height 40
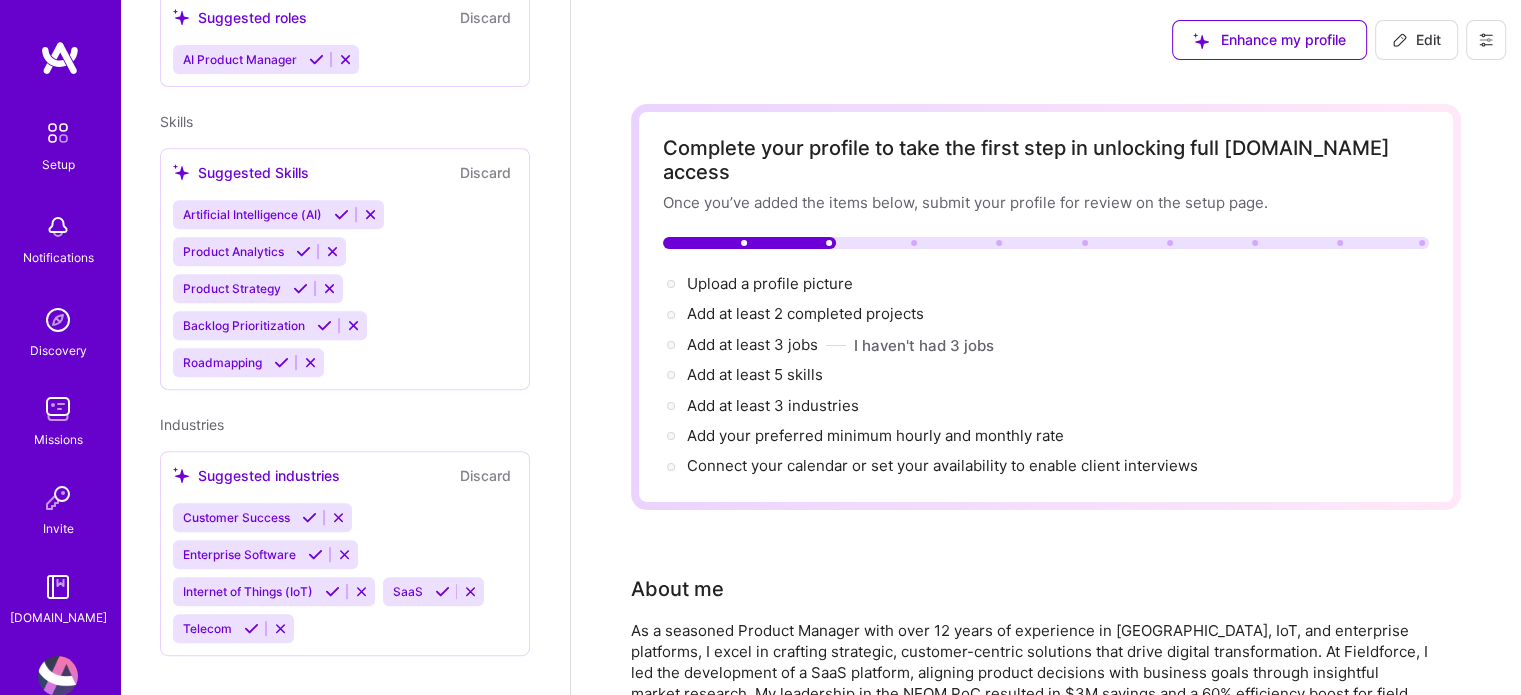
click at [42, 157] on div "Setup" at bounding box center [58, 164] width 33 height 21
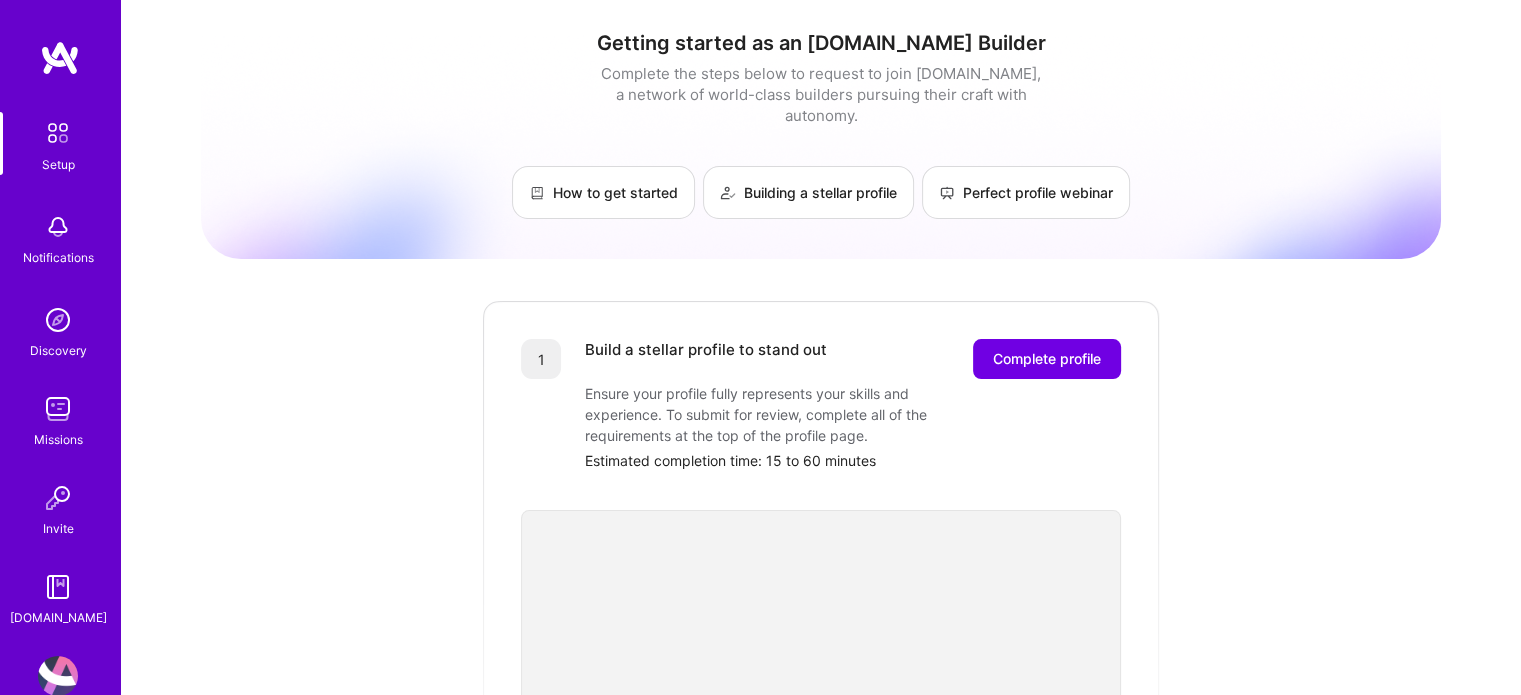
click at [49, 330] on img at bounding box center [58, 320] width 40 height 40
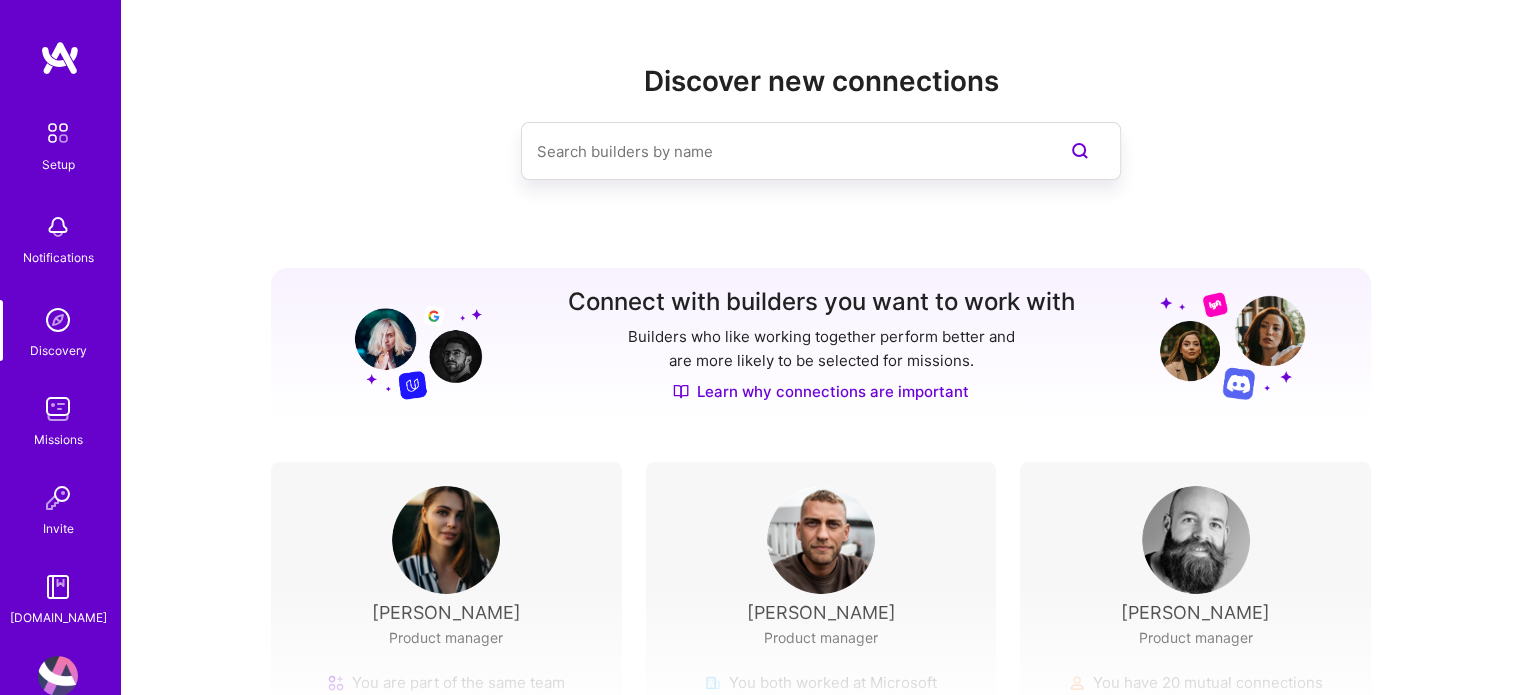
click at [1188, 561] on img at bounding box center [1196, 540] width 108 height 108
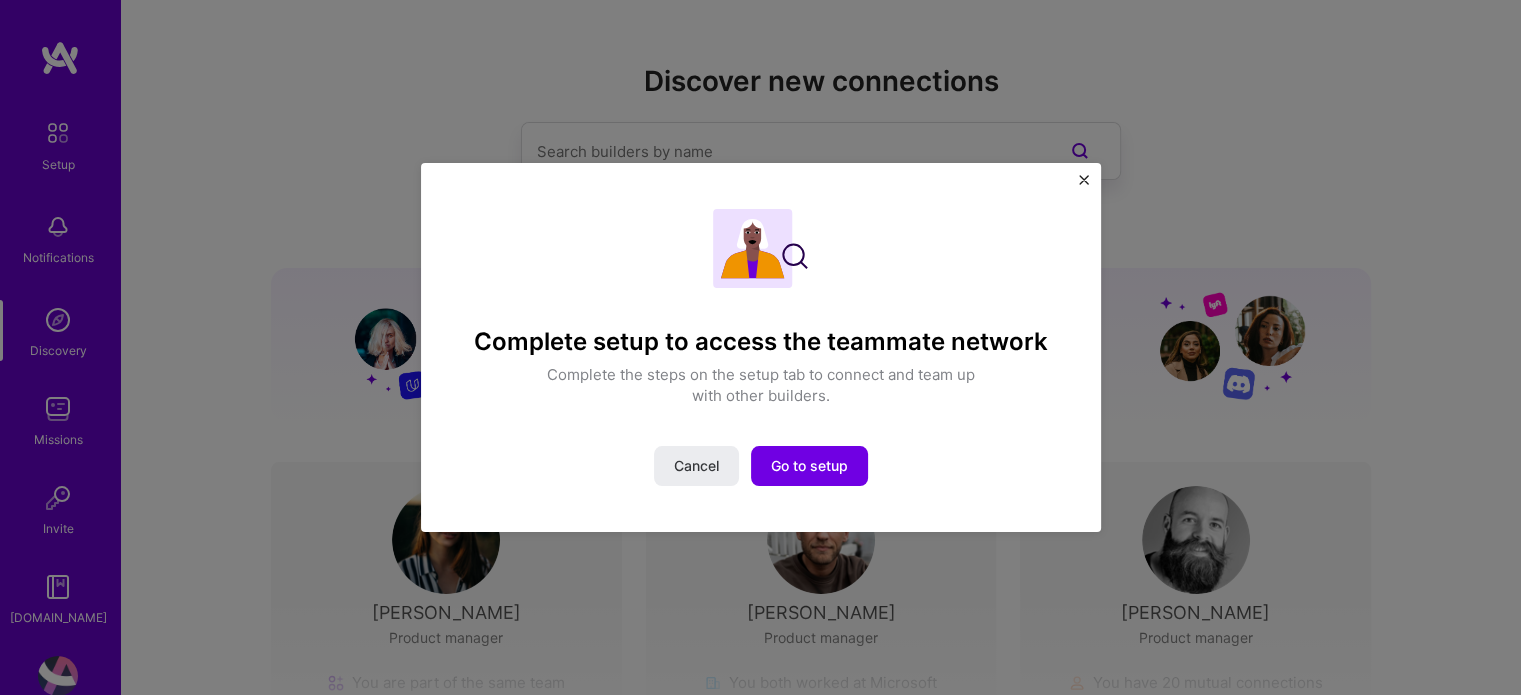
click at [1080, 179] on img "Close" at bounding box center [1084, 180] width 10 height 10
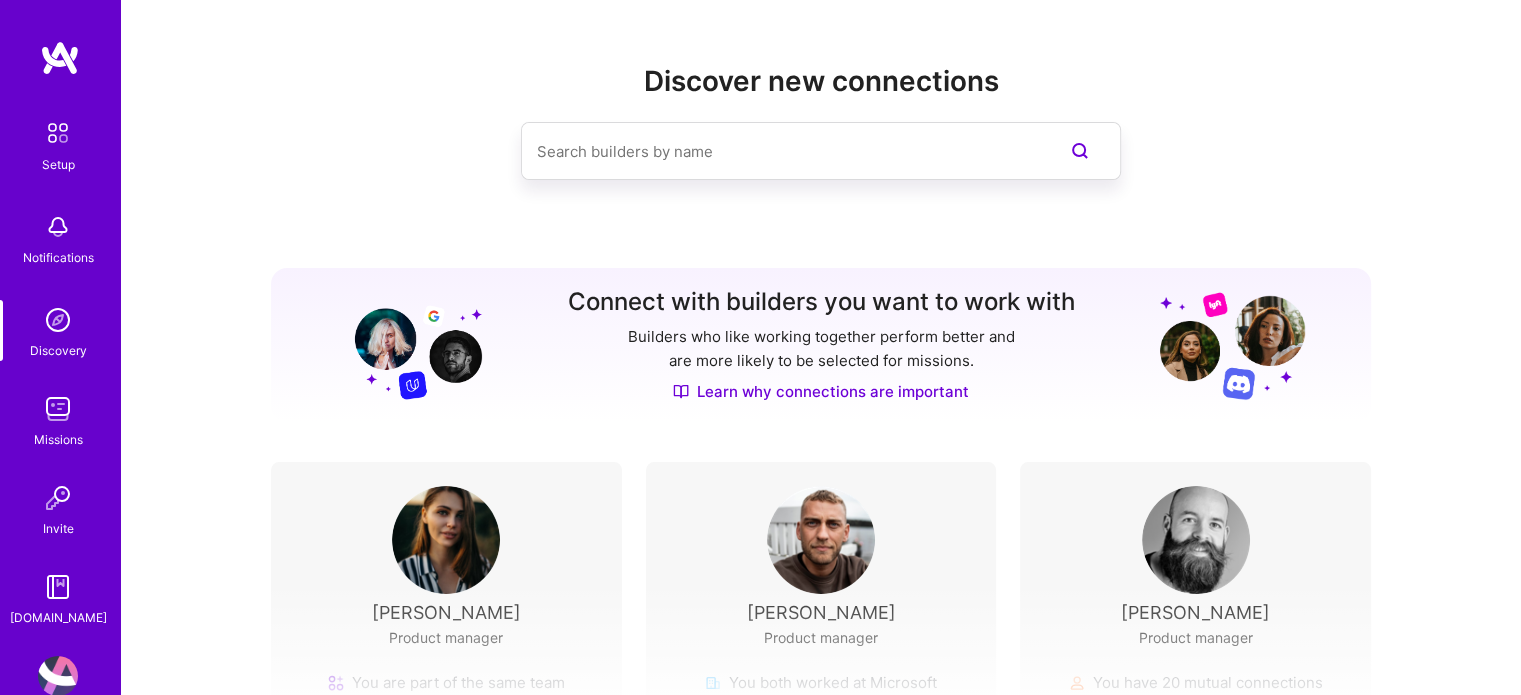
click at [823, 539] on img at bounding box center [821, 540] width 108 height 108
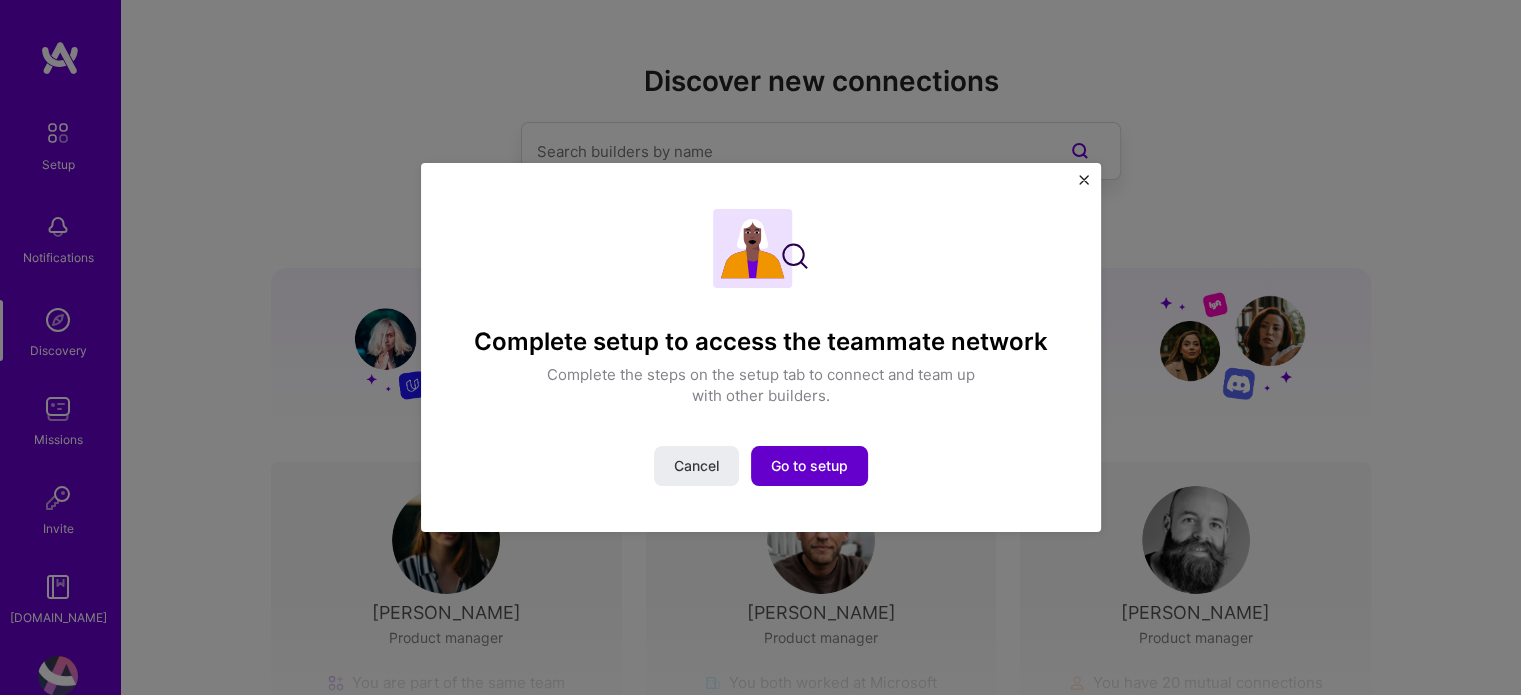
click at [807, 458] on span "Go to setup" at bounding box center [809, 466] width 77 height 20
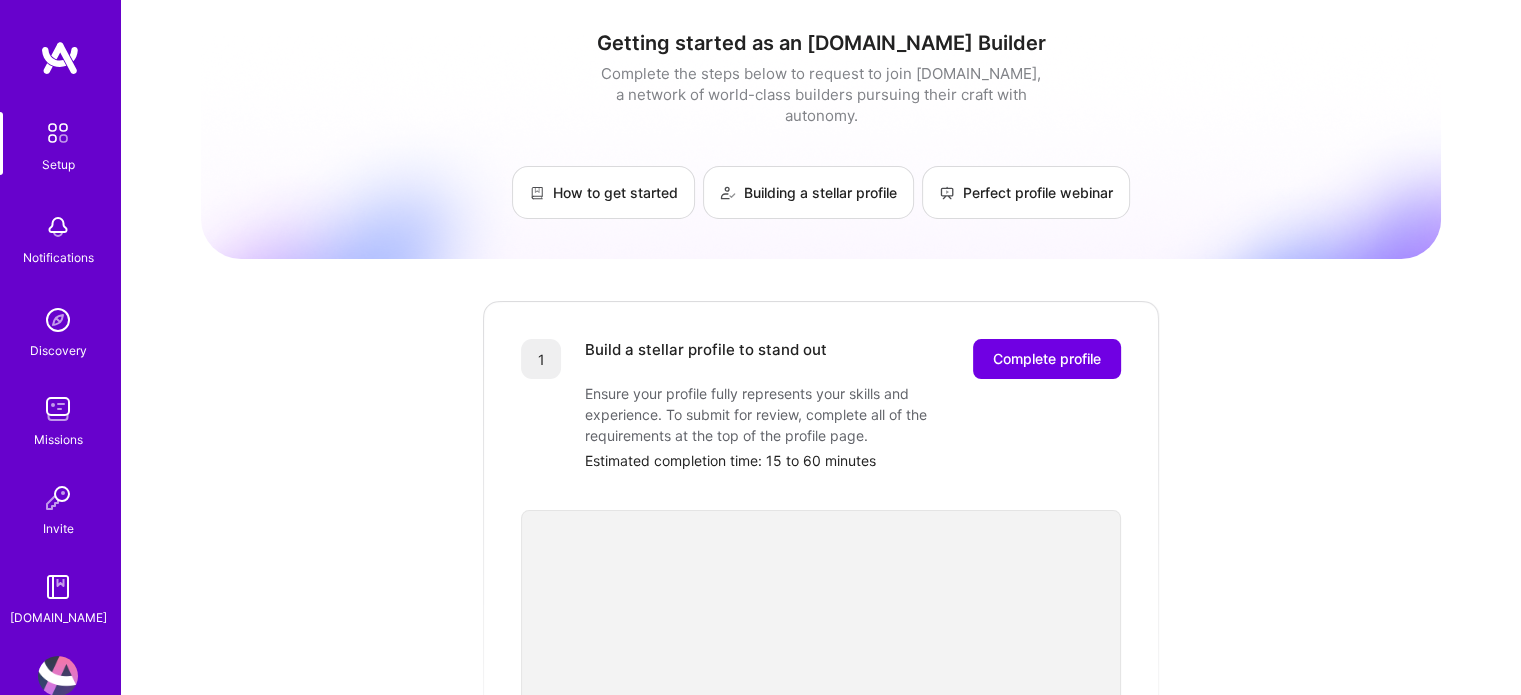
click at [65, 340] on div "Discovery" at bounding box center [58, 350] width 57 height 21
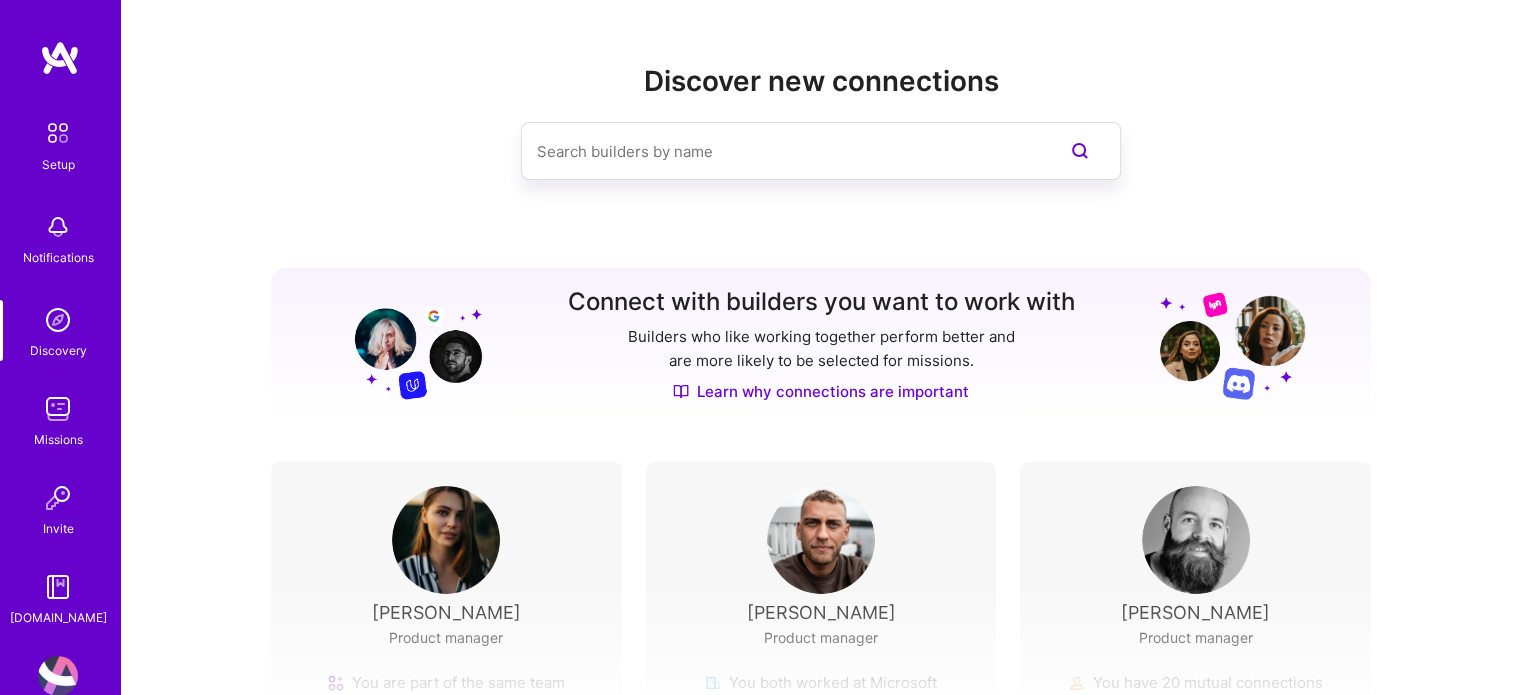
click at [61, 420] on img at bounding box center [58, 409] width 40 height 40
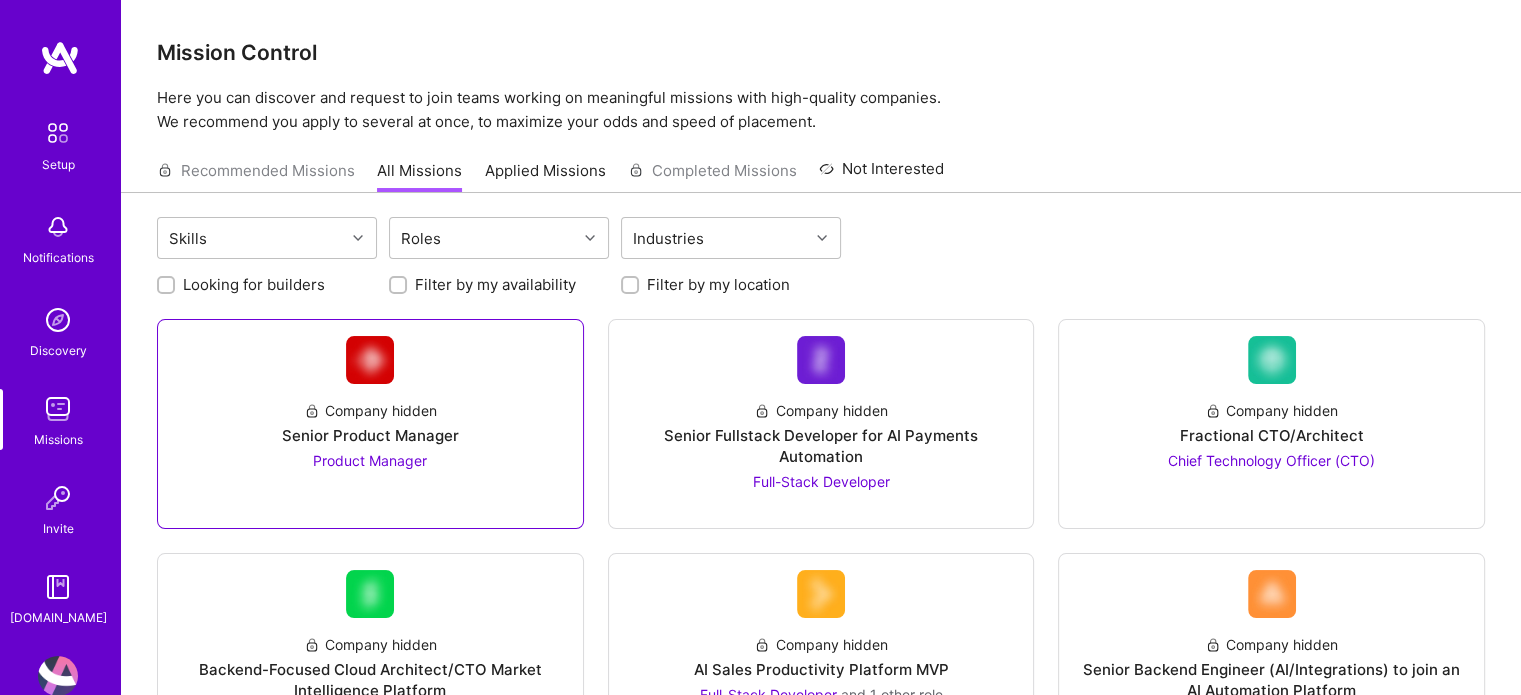
click at [408, 427] on div "Senior Product Manager" at bounding box center [370, 435] width 177 height 21
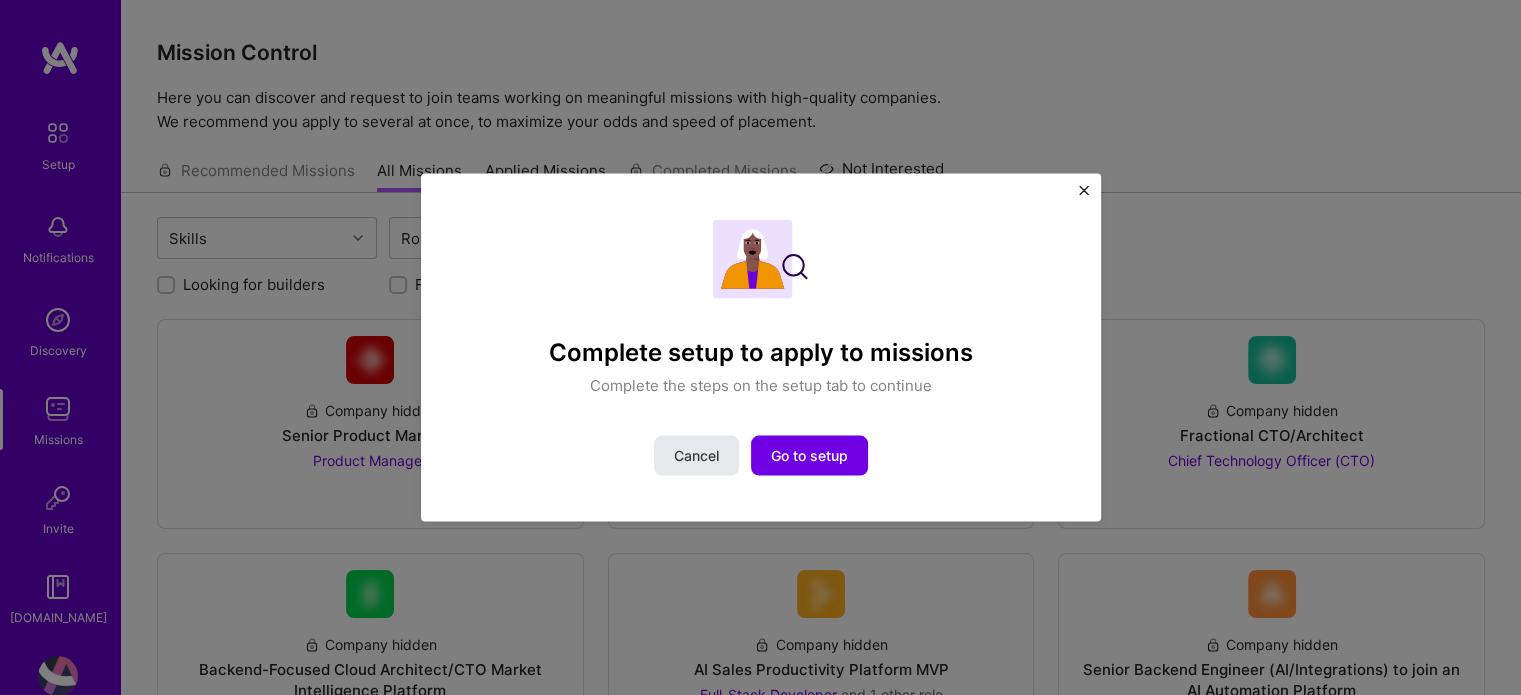
click at [704, 471] on button "Cancel" at bounding box center [696, 456] width 85 height 40
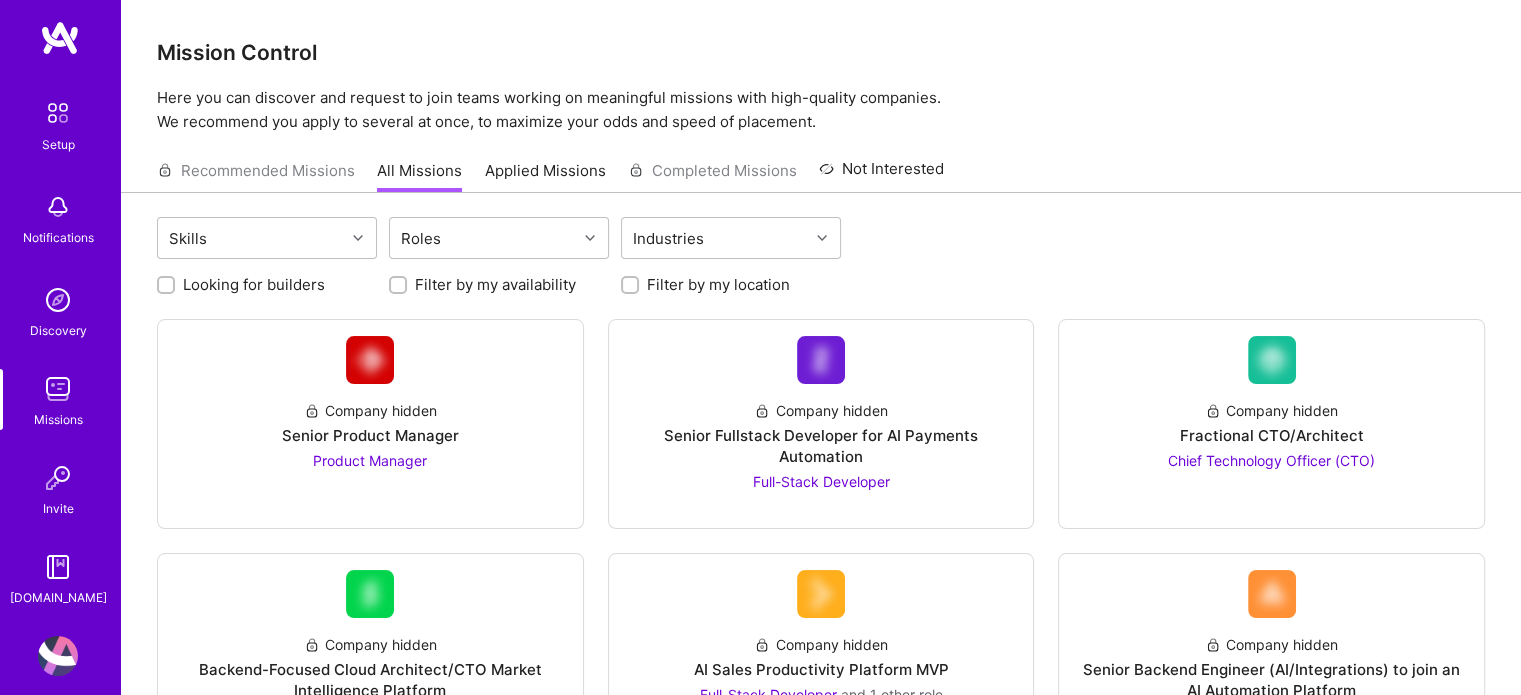
scroll to position [40, 0]
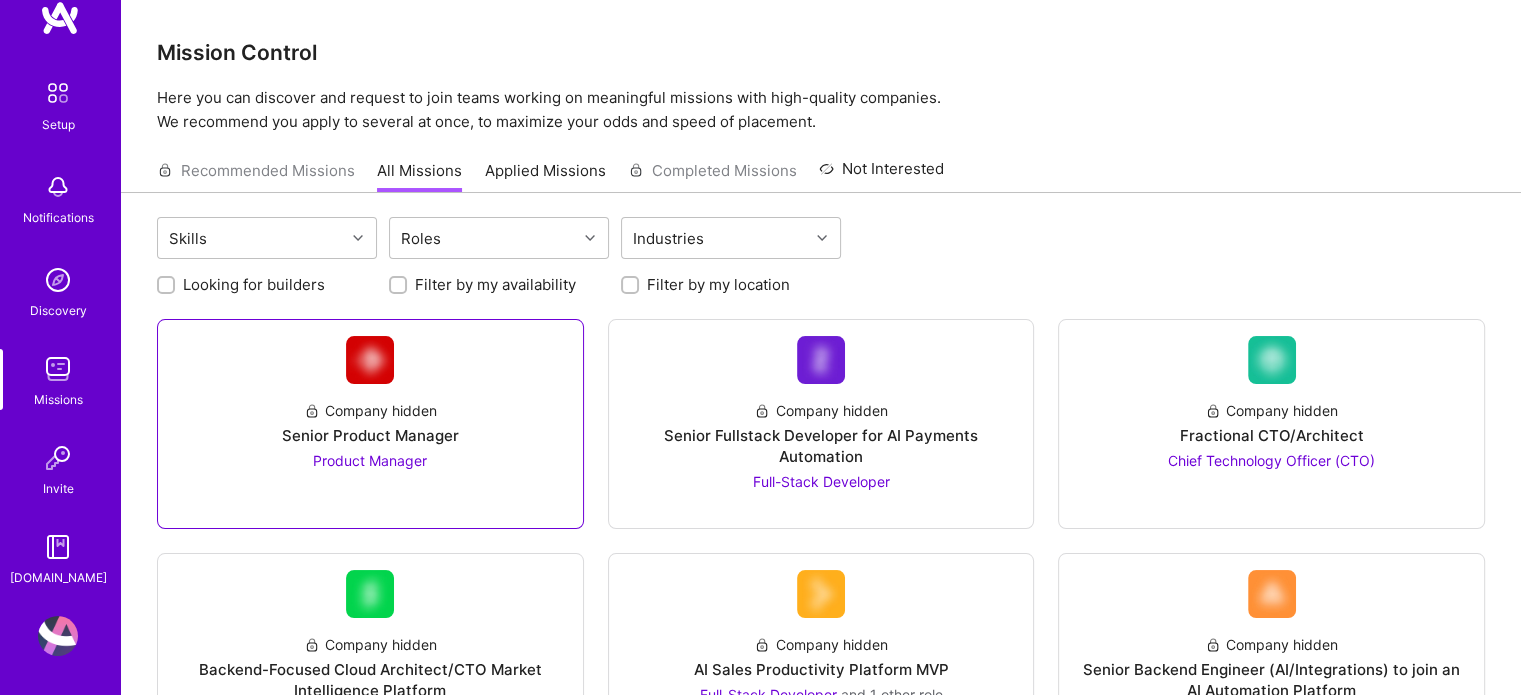
click at [370, 459] on span "Product Manager" at bounding box center [370, 460] width 114 height 17
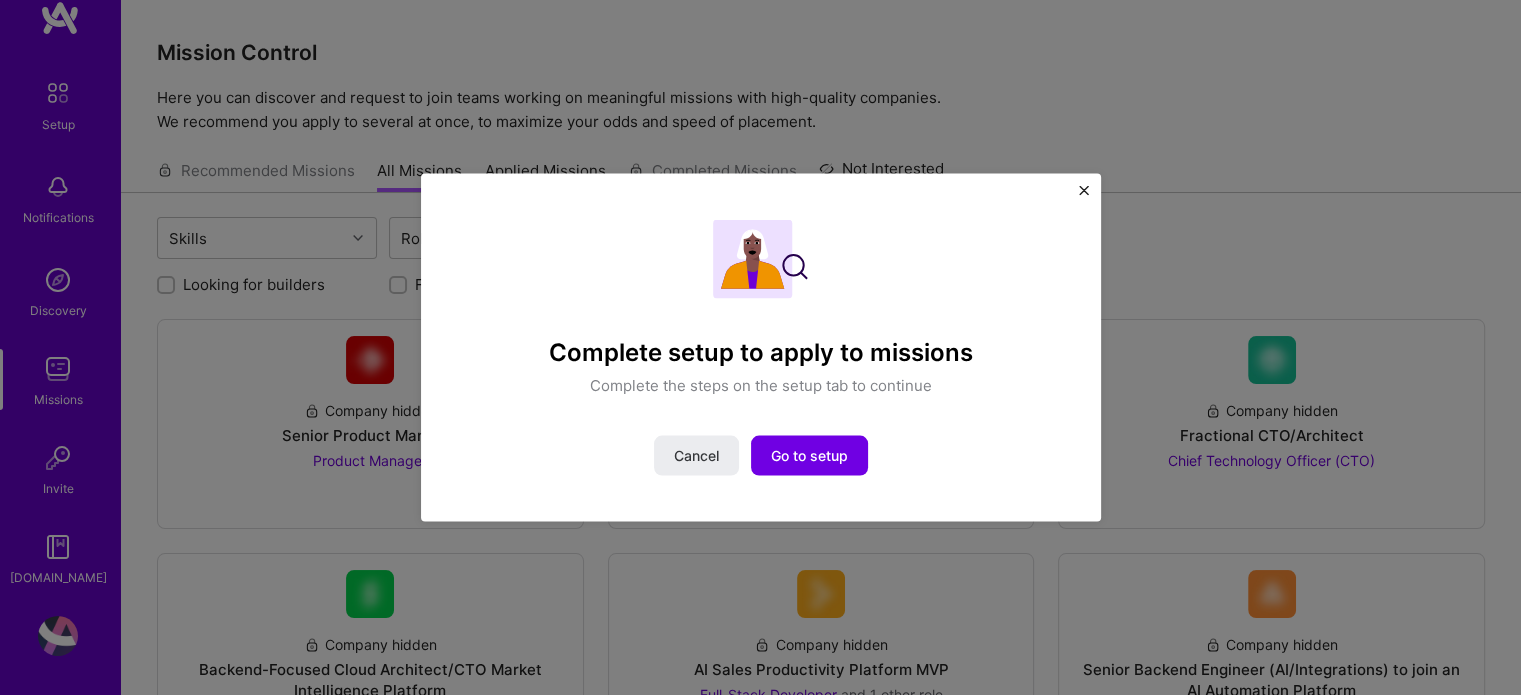
click at [1088, 192] on div "Complete setup to apply to missions Complete the steps on the setup tab to cont…" at bounding box center [761, 347] width 680 height 349
click at [1093, 187] on div "Complete setup to apply to missions Complete the steps on the setup tab to cont…" at bounding box center [761, 347] width 680 height 349
click at [1076, 183] on div "Complete setup to apply to missions Complete the steps on the setup tab to cont…" at bounding box center [761, 347] width 680 height 349
click at [1082, 183] on div "Complete setup to apply to missions Complete the steps on the setup tab to cont…" at bounding box center [761, 347] width 680 height 349
click at [1087, 187] on img "Close" at bounding box center [1084, 190] width 10 height 10
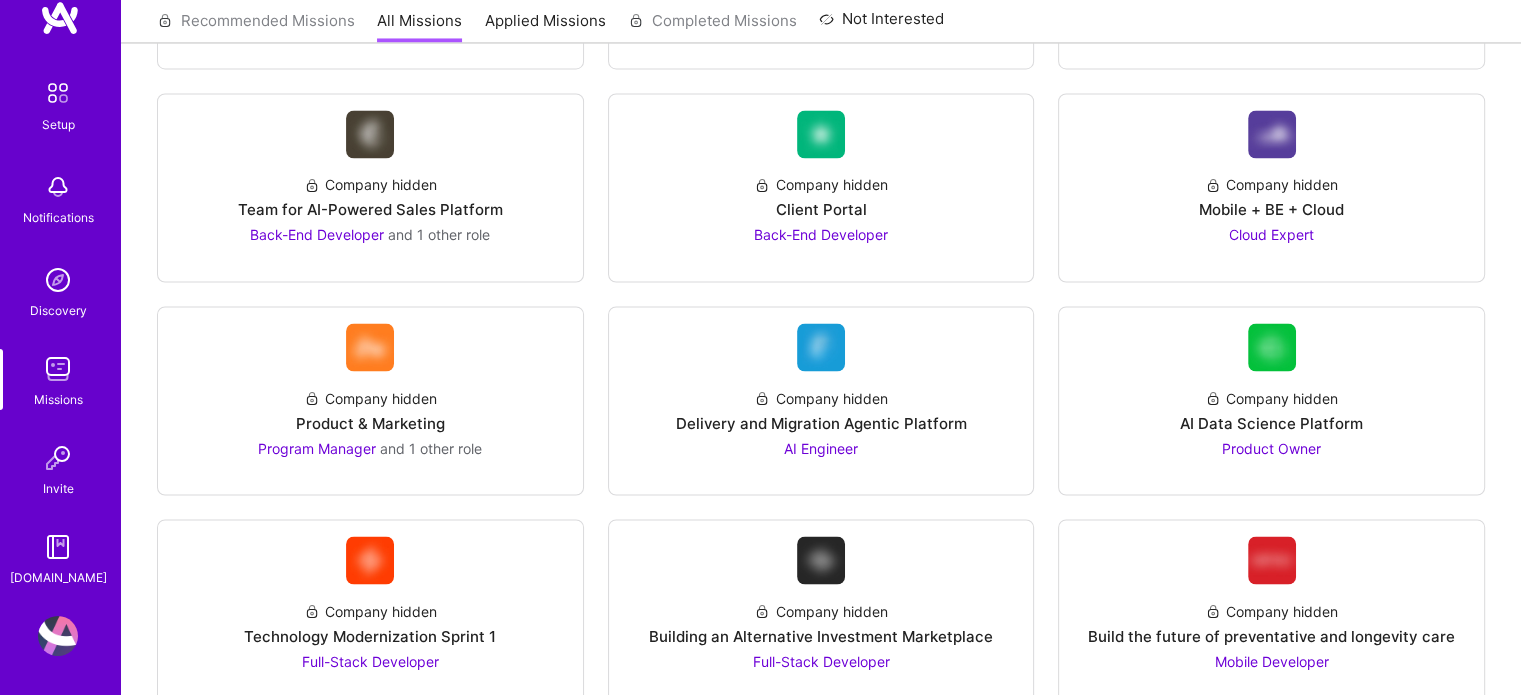
scroll to position [3512, 0]
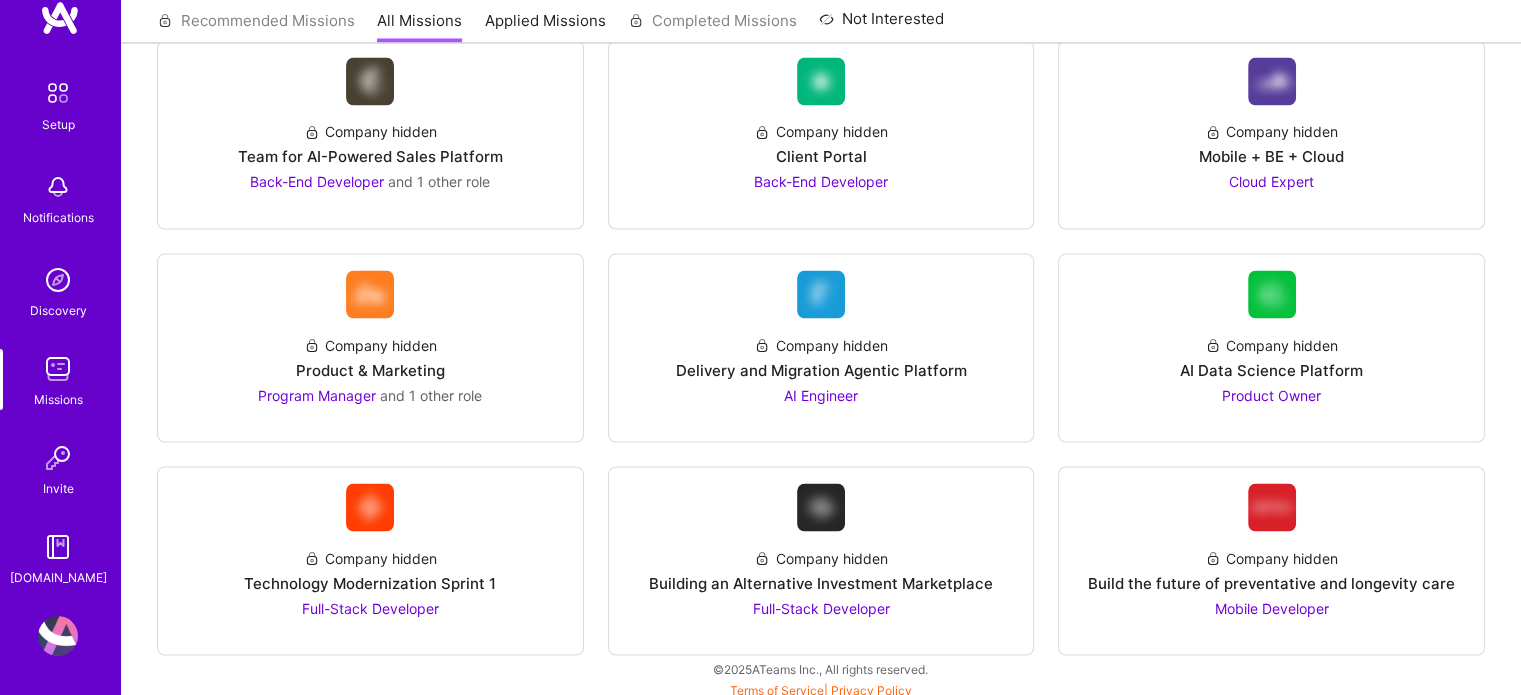
click at [46, 548] on img at bounding box center [58, 547] width 40 height 40
